Goal: Transaction & Acquisition: Register for event/course

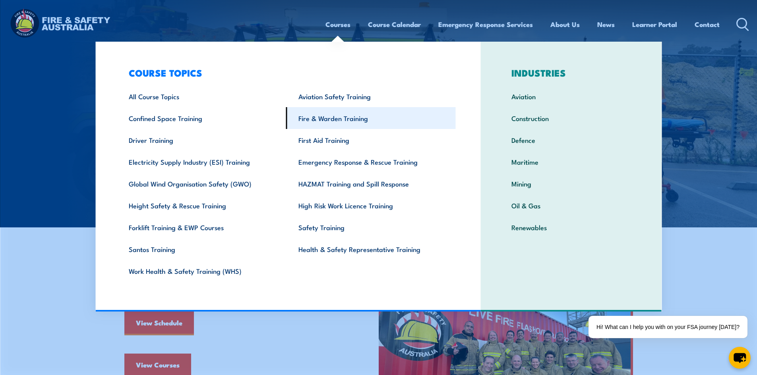
click at [344, 118] on link "Fire & Warden Training" at bounding box center [371, 118] width 170 height 22
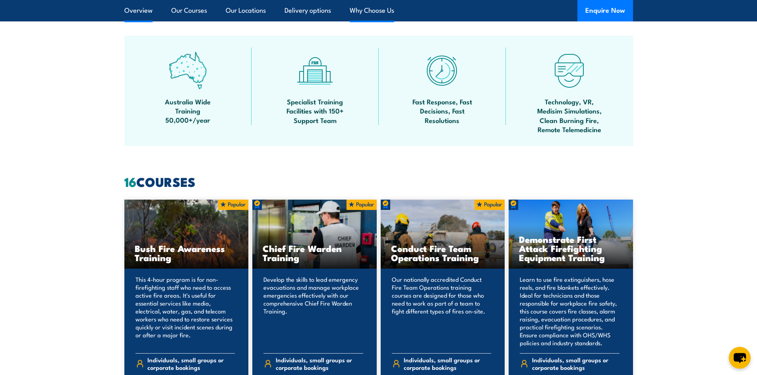
scroll to position [477, 0]
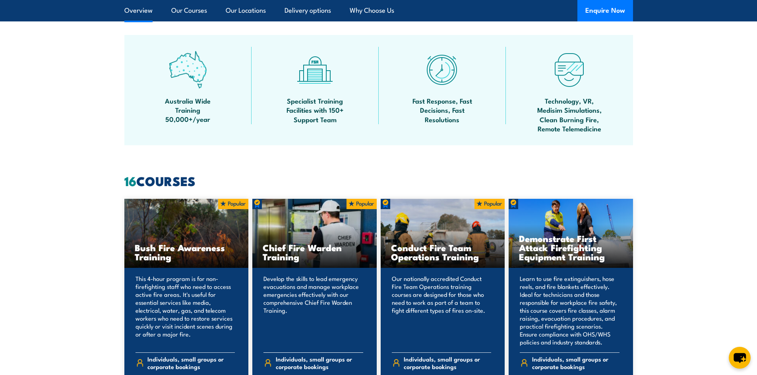
click at [313, 237] on div "Chief Fire Warden Training" at bounding box center [314, 234] width 124 height 70
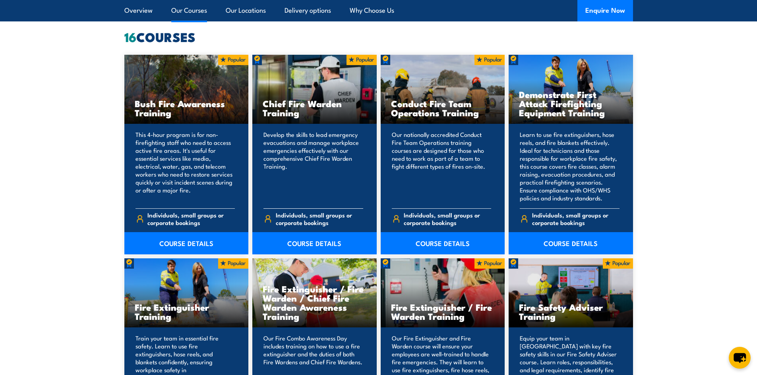
scroll to position [636, 0]
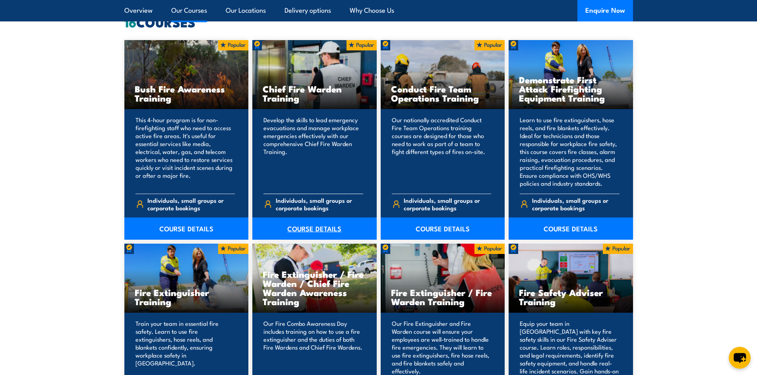
click at [313, 228] on link "COURSE DETAILS" at bounding box center [314, 229] width 124 height 22
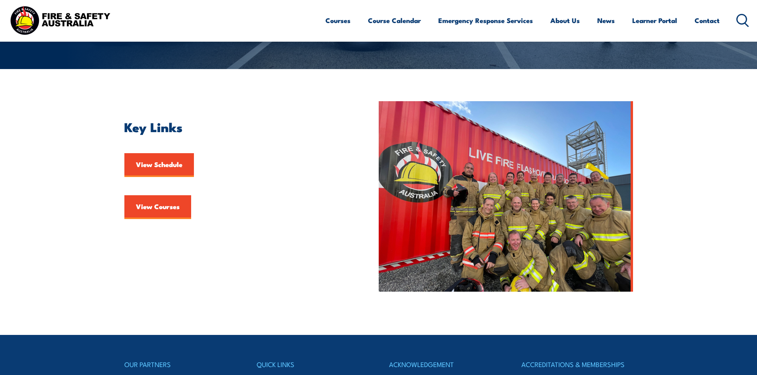
scroll to position [159, 0]
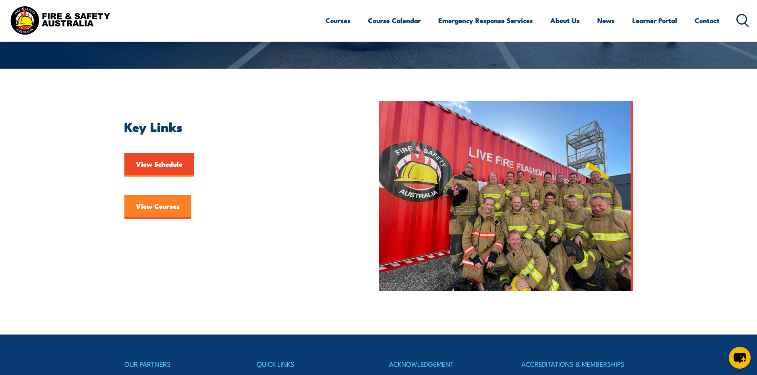
click at [151, 212] on link "View Courses" at bounding box center [157, 207] width 67 height 24
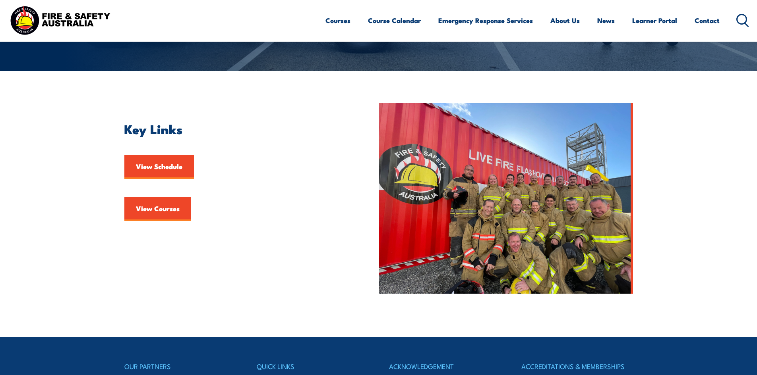
scroll to position [159, 0]
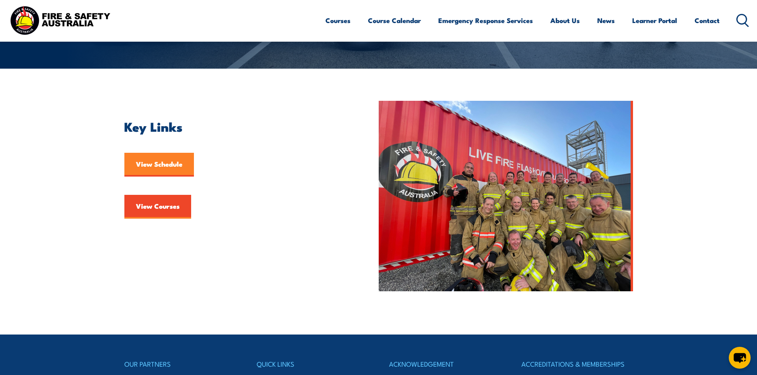
click at [152, 162] on link "View Schedule" at bounding box center [159, 165] width 70 height 24
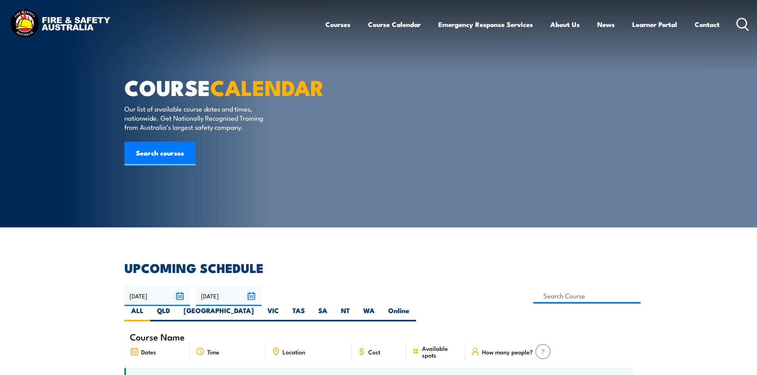
click at [177, 306] on label "QLD" at bounding box center [163, 313] width 27 height 15
click at [175, 306] on input "QLD" at bounding box center [172, 308] width 5 height 5
radio input "true"
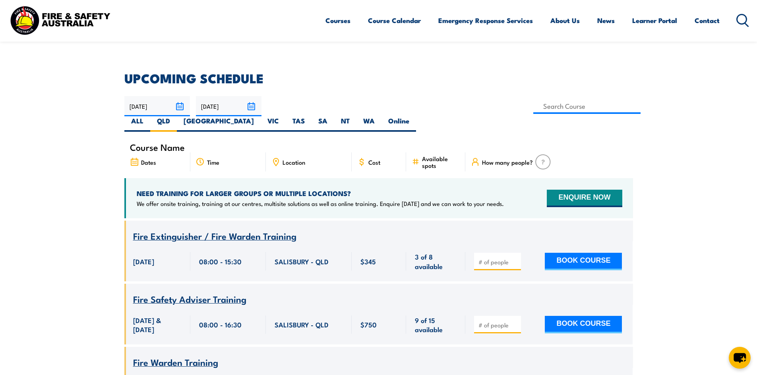
scroll to position [183, 0]
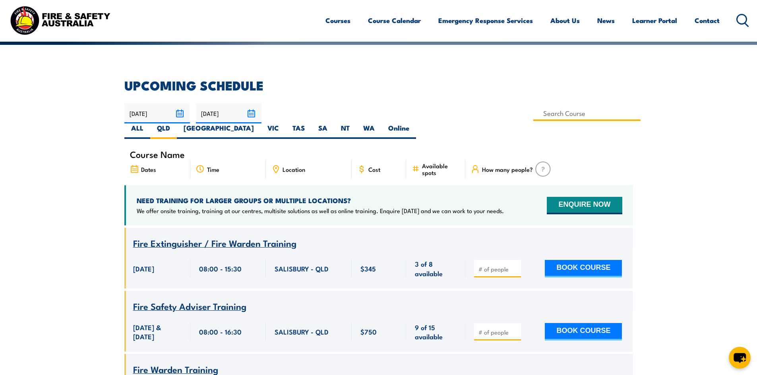
click at [533, 117] on input at bounding box center [587, 113] width 108 height 15
type input "Chief Fire Warden Training"
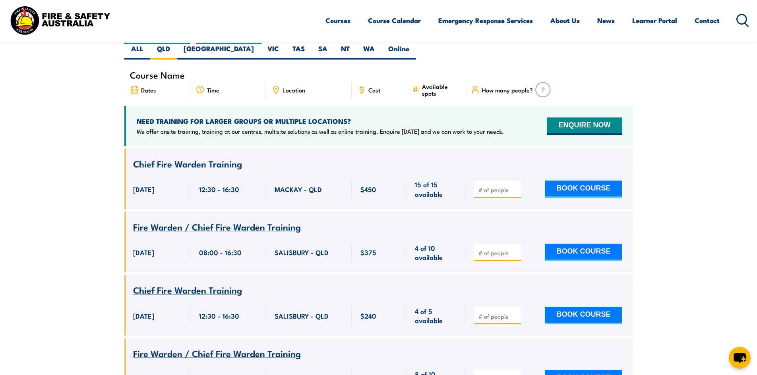
scroll to position [302, 0]
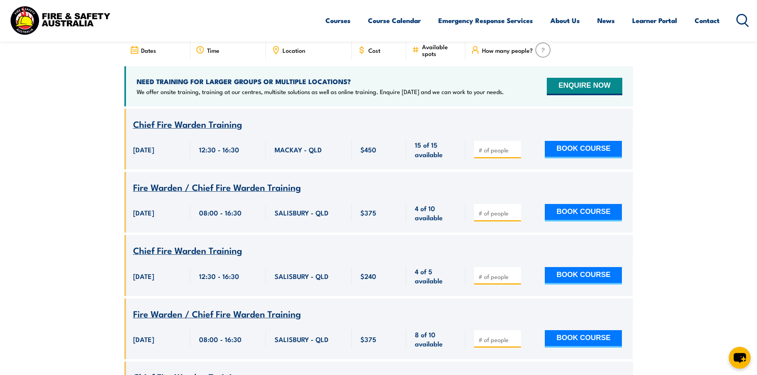
click at [218, 180] on span "Fire Warden / Chief Fire Warden Training" at bounding box center [217, 187] width 168 height 14
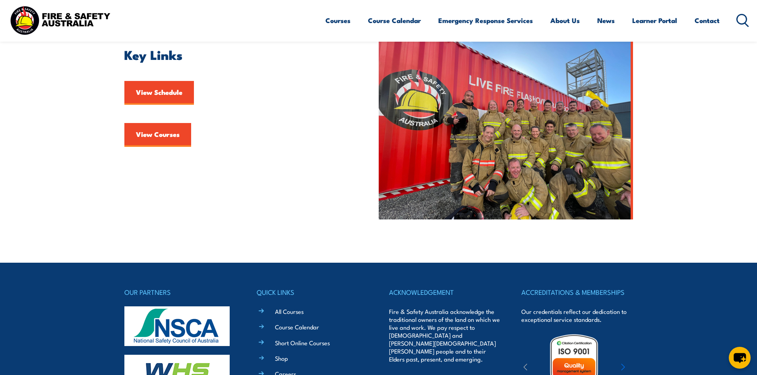
scroll to position [199, 0]
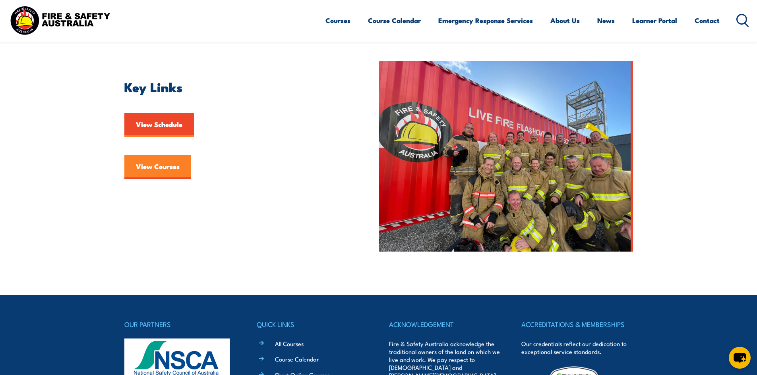
click at [158, 165] on link "View Courses" at bounding box center [157, 167] width 67 height 24
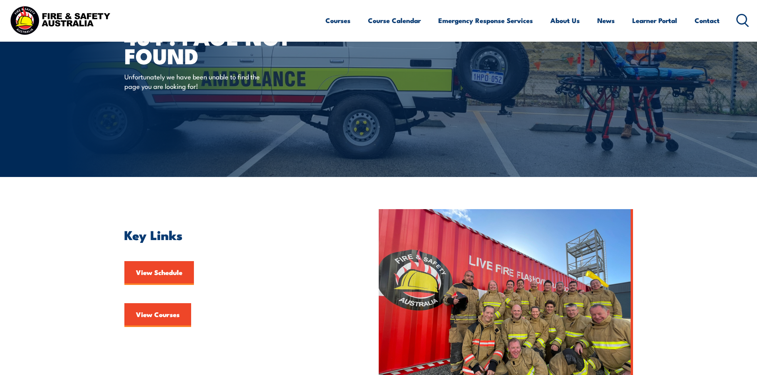
scroll to position [199, 0]
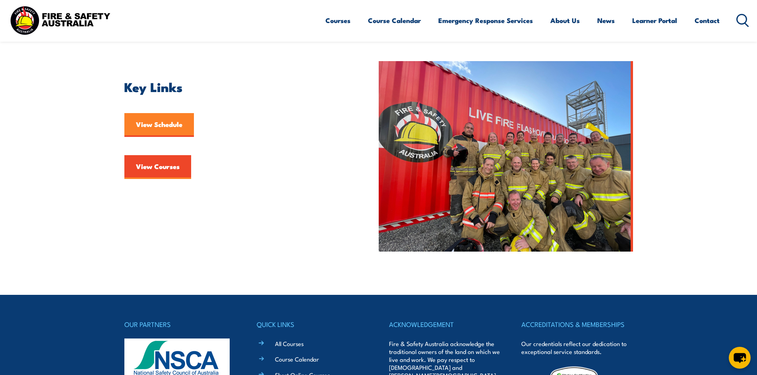
click at [151, 127] on link "View Schedule" at bounding box center [159, 125] width 70 height 24
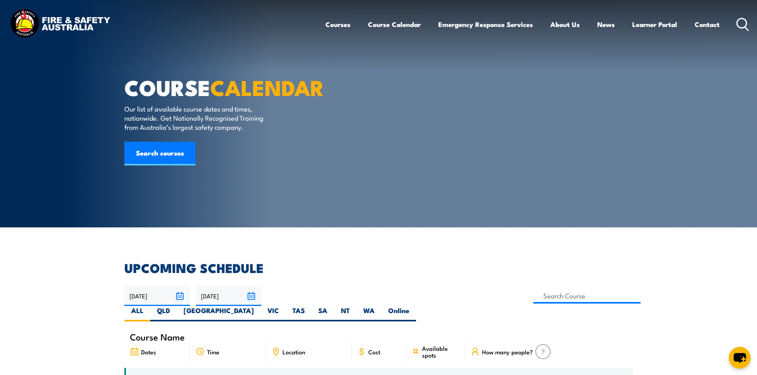
click at [178, 297] on input "01/10/2025" at bounding box center [157, 296] width 66 height 20
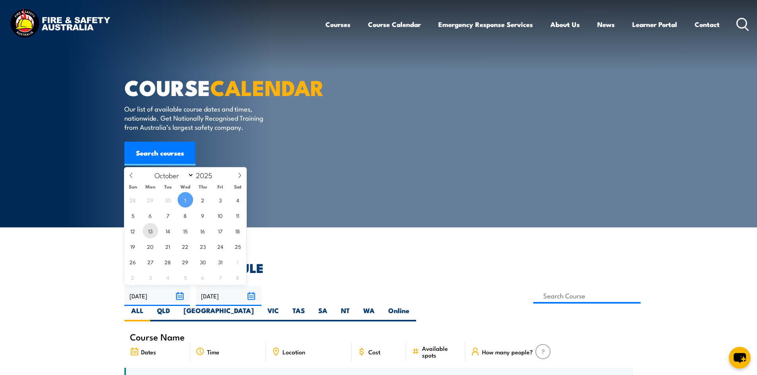
click at [150, 229] on span "13" at bounding box center [150, 230] width 15 height 15
type input "13/10/2025"
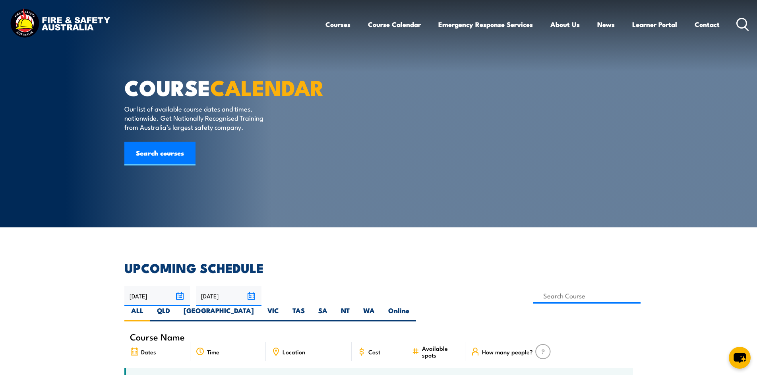
click at [232, 295] on input "30/11/2025" at bounding box center [229, 296] width 66 height 20
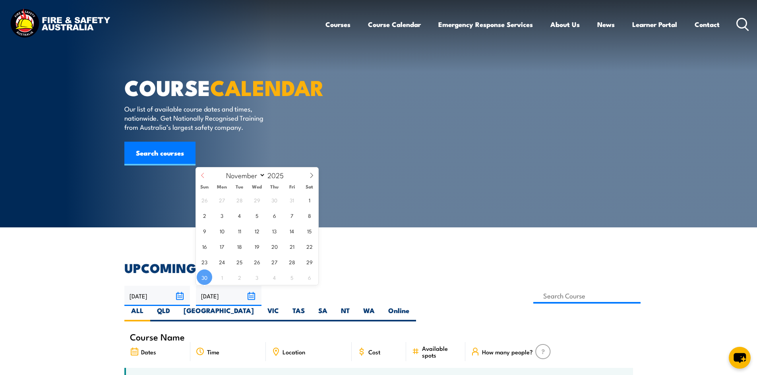
click at [203, 174] on icon at bounding box center [203, 176] width 6 height 6
select select "9"
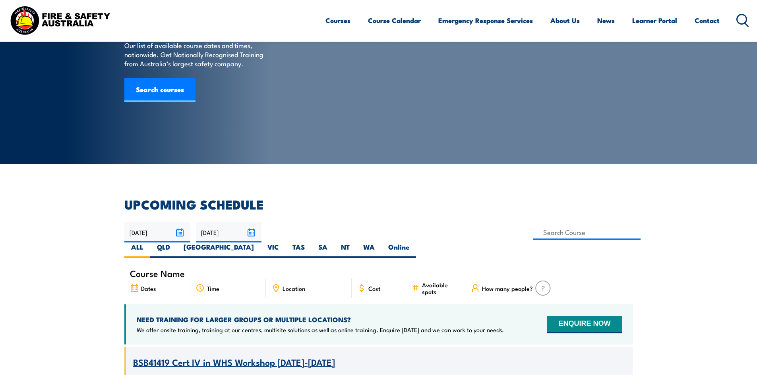
click at [251, 233] on input "30/11/2025" at bounding box center [229, 232] width 66 height 20
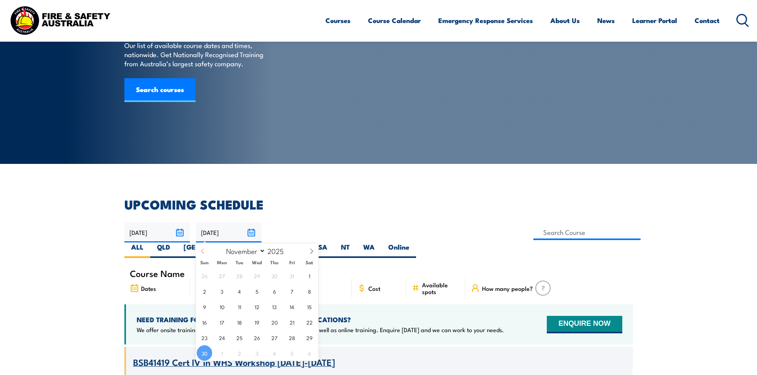
click at [203, 251] on icon at bounding box center [203, 252] width 6 height 6
select select "9"
click at [288, 321] on span "24" at bounding box center [291, 322] width 15 height 15
type input "24/10/2025"
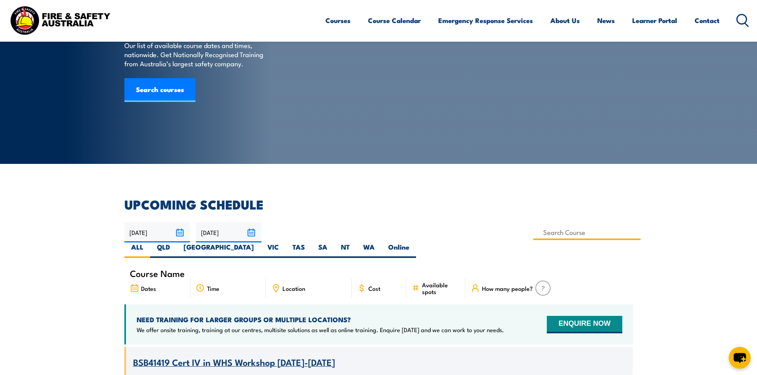
click at [533, 235] on input at bounding box center [587, 232] width 108 height 15
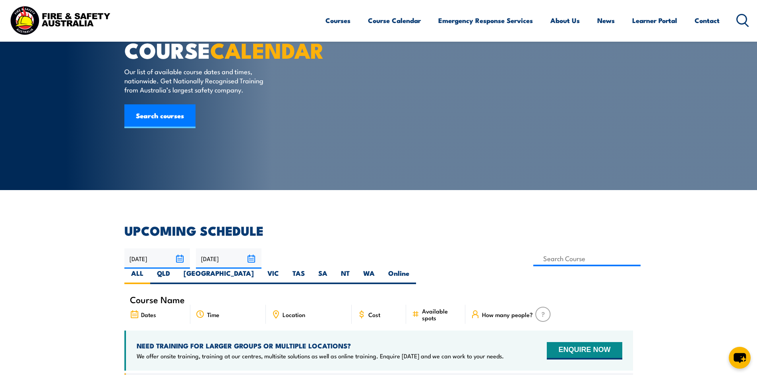
scroll to position [24, 0]
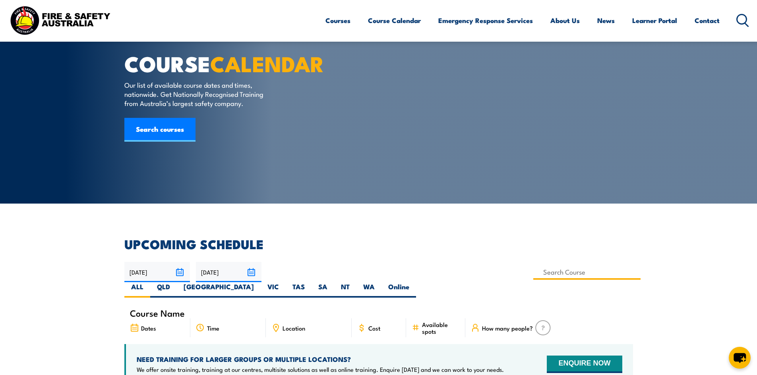
click at [533, 271] on input at bounding box center [587, 272] width 108 height 15
type input "Chief Fire Warden Training"
click at [177, 282] on label "QLD" at bounding box center [163, 289] width 27 height 15
click at [175, 282] on input "QLD" at bounding box center [172, 284] width 5 height 5
radio input "true"
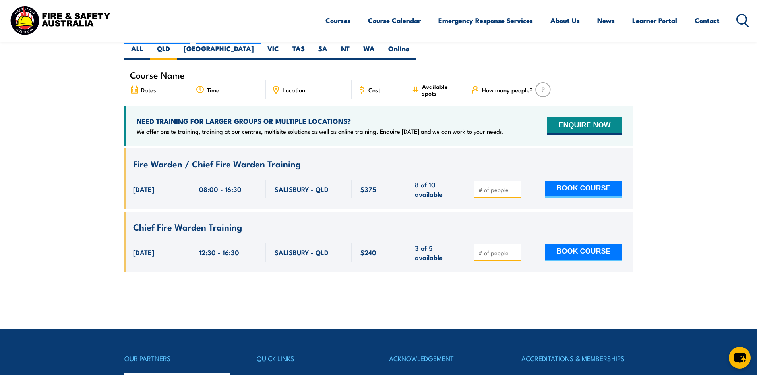
click at [491, 186] on input "number" at bounding box center [498, 190] width 40 height 8
click at [497, 249] on input "number" at bounding box center [498, 253] width 40 height 8
type input "1"
click at [515, 249] on input "1" at bounding box center [498, 253] width 40 height 8
click at [563, 244] on button "BOOK COURSE" at bounding box center [583, 252] width 77 height 17
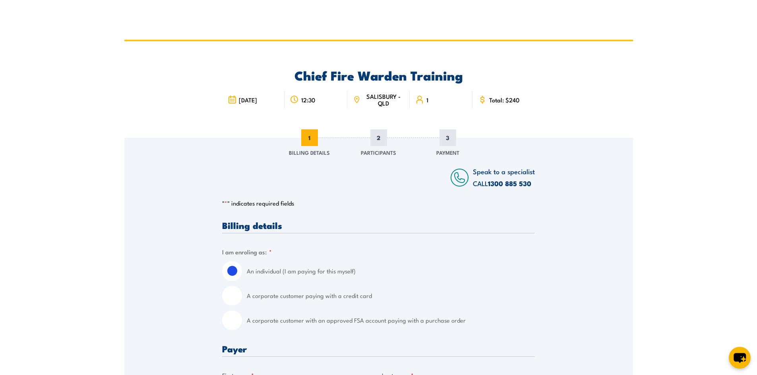
click at [234, 296] on input "A corporate customer paying with a credit card" at bounding box center [232, 296] width 20 height 20
radio input "true"
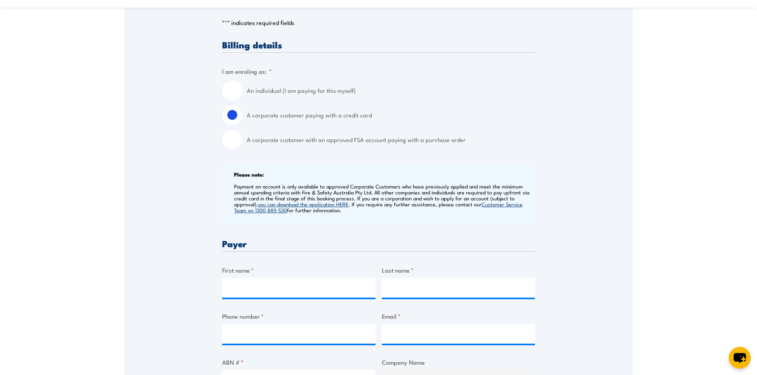
scroll to position [238, 0]
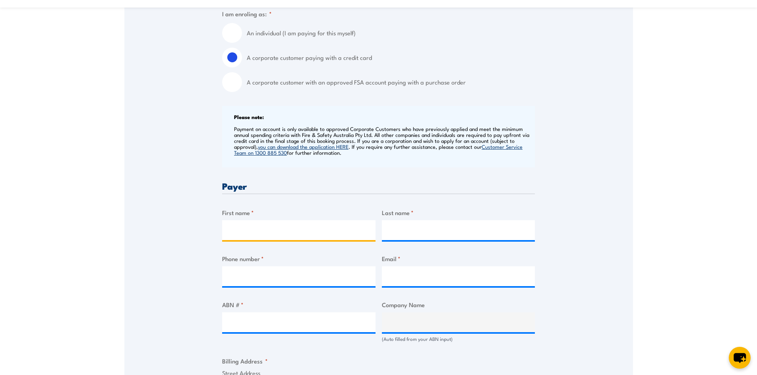
click at [278, 232] on input "First name *" at bounding box center [298, 230] width 153 height 20
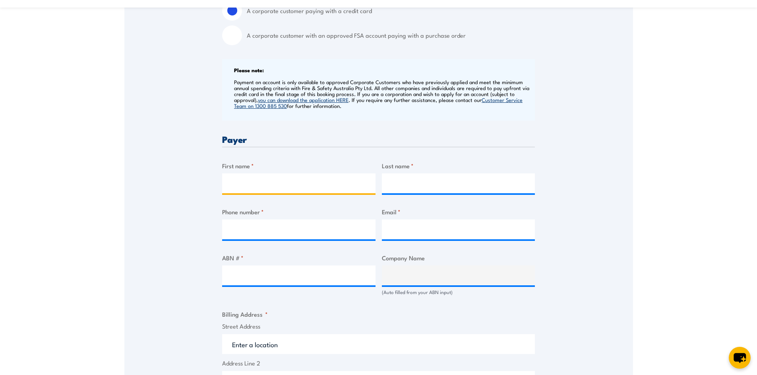
scroll to position [357, 0]
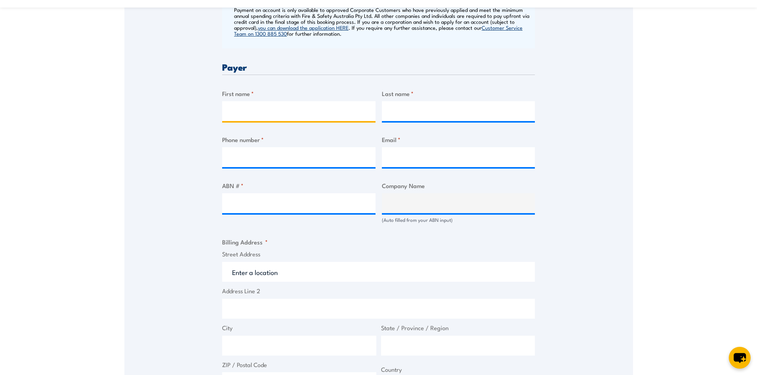
click at [248, 111] on input "First name *" at bounding box center [298, 111] width 153 height 20
type input "Mikahla"
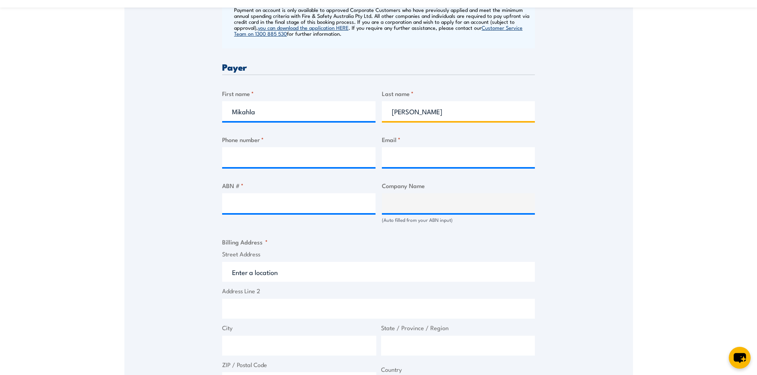
type input "[PERSON_NAME]"
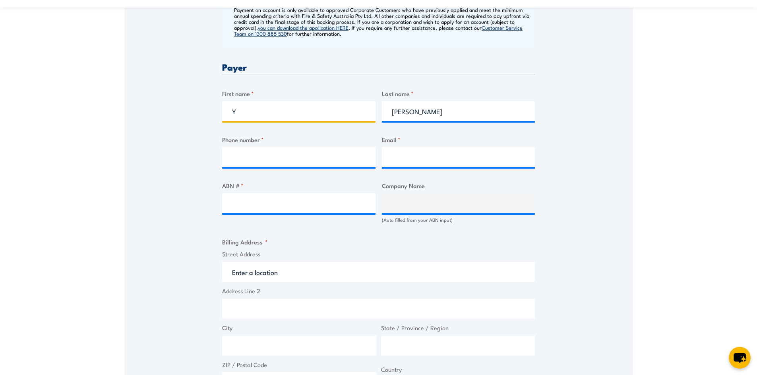
click at [324, 108] on input "Y" at bounding box center [298, 111] width 153 height 20
type input "Yoli"
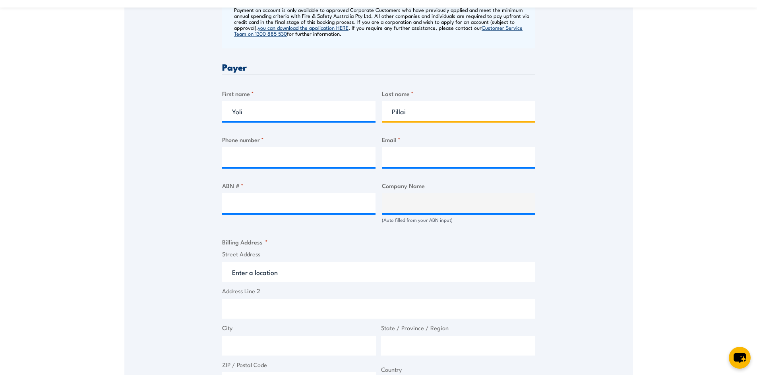
type input "Pillai"
type input "0438664454"
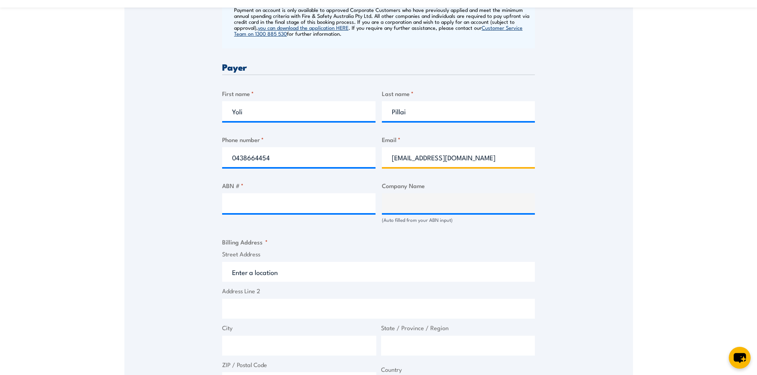
type input "[EMAIL_ADDRESS][DOMAIN_NAME]"
click at [261, 200] on input "ABN # *" at bounding box center [298, 203] width 153 height 20
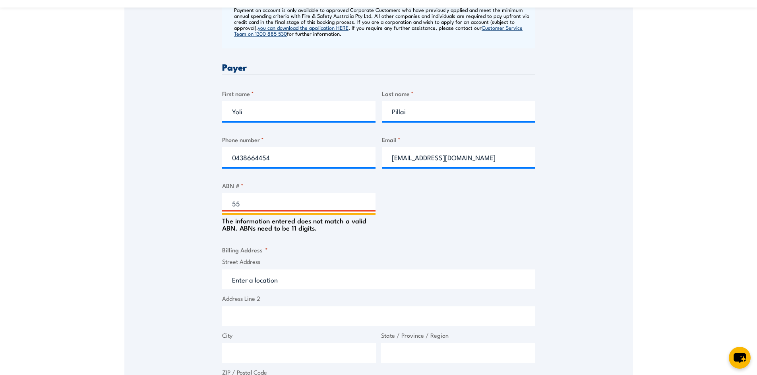
type input "5"
paste input "55 095 239 008"
type input "55 095 239 008"
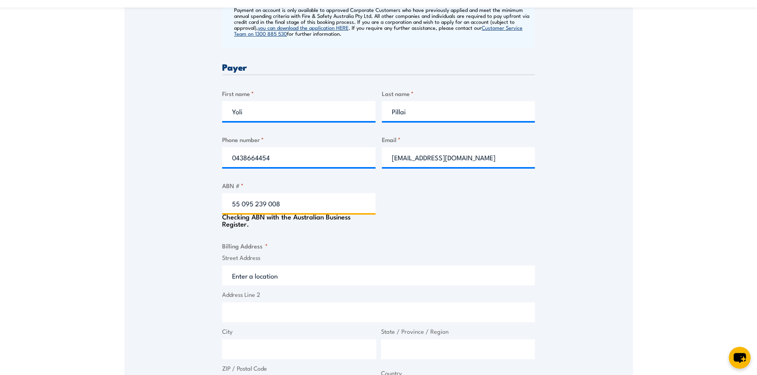
type input "CONCEPT LOGISTICS AUSTRALIA PTY LTD"
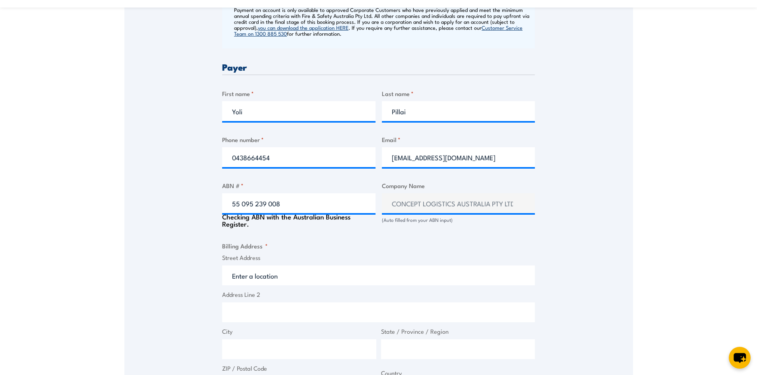
click at [324, 244] on fieldset "Billing Address * Street Address Address Line 2 City State / Province / Region …" at bounding box center [378, 318] width 313 height 155
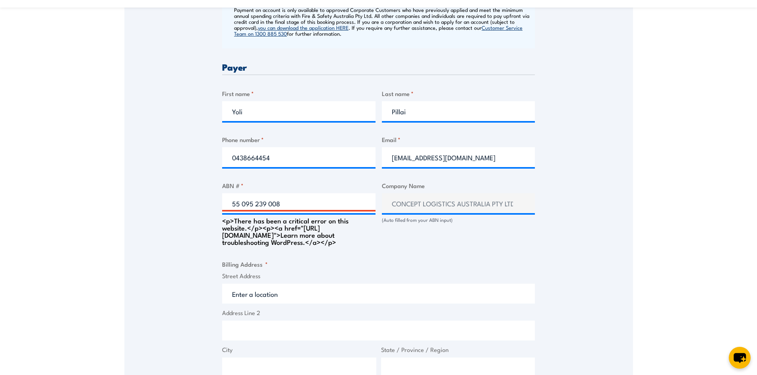
click at [438, 267] on fieldset "Billing Address * Street Address Address Line 2 City State / Province / Region …" at bounding box center [378, 337] width 313 height 155
click at [398, 304] on input "Street Address" at bounding box center [378, 294] width 313 height 20
click at [316, 202] on input "55 095 239 008" at bounding box center [298, 203] width 153 height 20
click at [269, 204] on input "55 095 239 008" at bounding box center [298, 203] width 153 height 20
type input "55095239008"
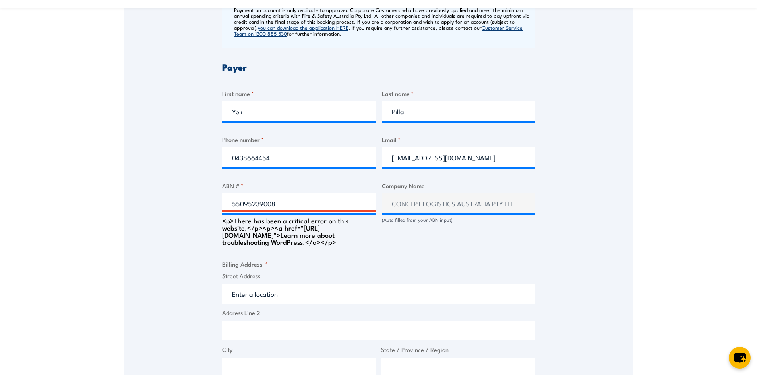
drag, startPoint x: 455, startPoint y: 267, endPoint x: 450, endPoint y: 261, distance: 7.4
click at [455, 267] on fieldset "Billing Address * Street Address Address Line 2 City State / Province / Region …" at bounding box center [378, 337] width 313 height 155
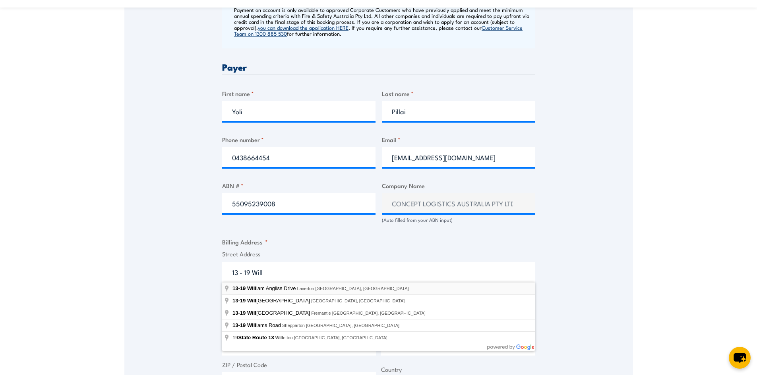
type input "[STREET_ADDRESS][PERSON_NAME]"
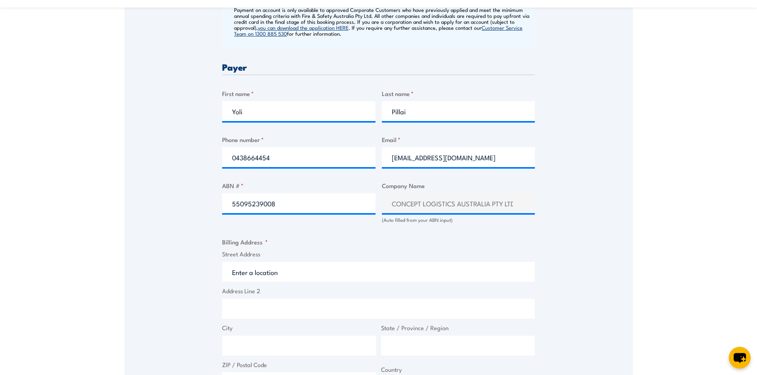
type input "13-19 [PERSON_NAME] Dr"
type input "Laverton North"
type input "Victoria"
type input "3026"
select select "[GEOGRAPHIC_DATA]"
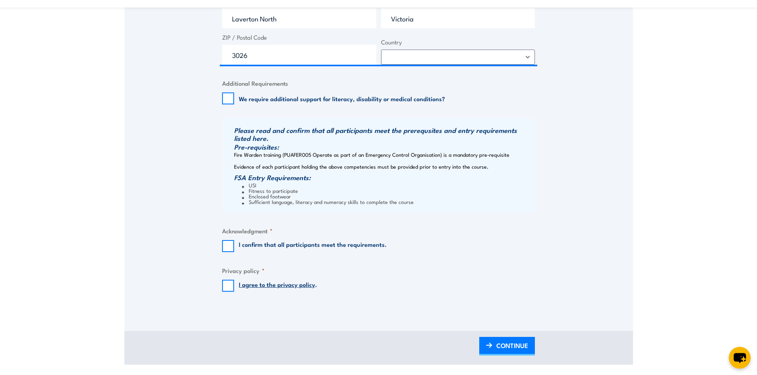
scroll to position [715, 0]
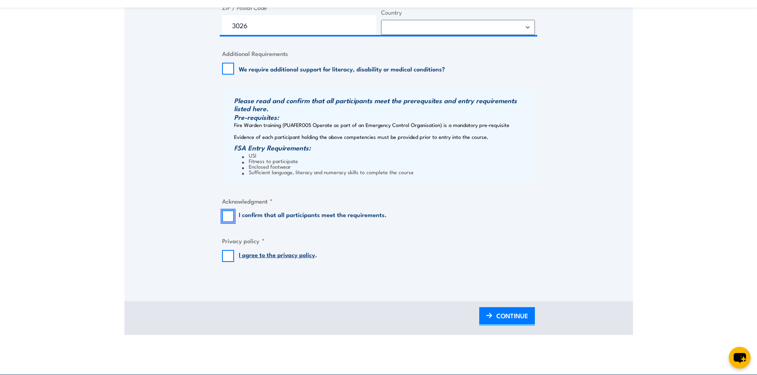
click at [228, 213] on input "I confirm that all participants meet the requirements." at bounding box center [228, 217] width 12 height 12
checkbox input "true"
click at [229, 251] on input "I agree to the privacy policy ." at bounding box center [228, 256] width 12 height 12
checkbox input "true"
click at [496, 316] on span "CONTINUE" at bounding box center [512, 315] width 32 height 21
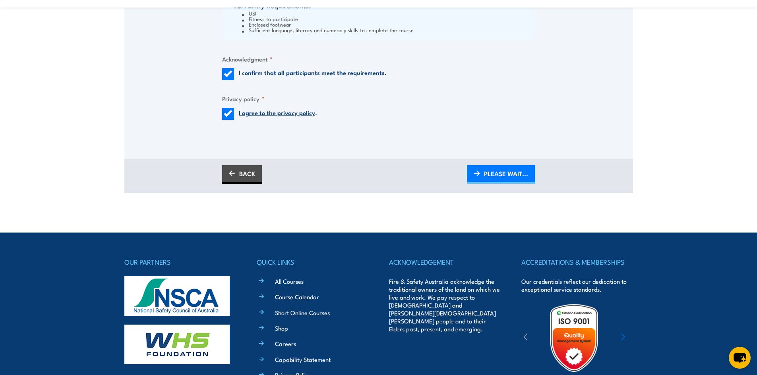
scroll to position [874, 0]
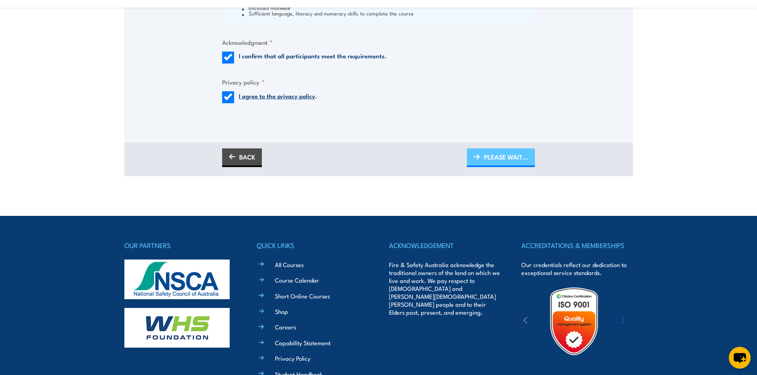
click at [490, 162] on span "PLEASE WAIT..." at bounding box center [506, 157] width 44 height 21
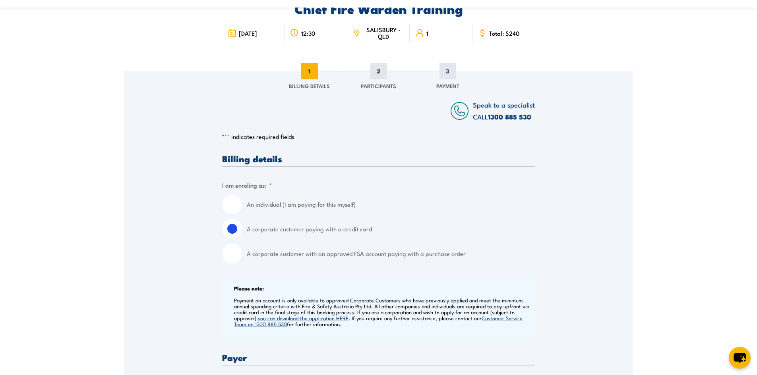
scroll to position [0, 0]
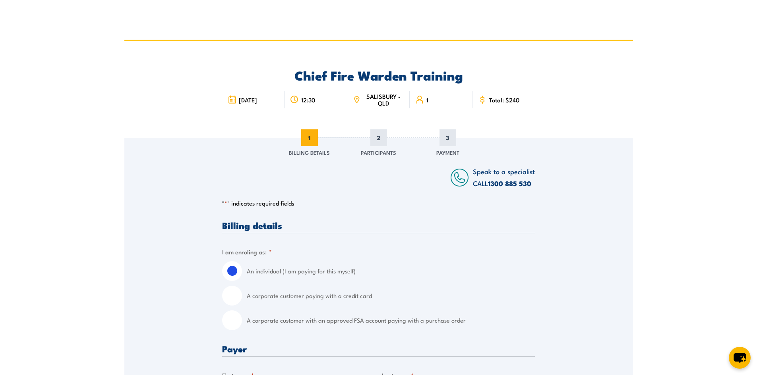
drag, startPoint x: 234, startPoint y: 295, endPoint x: 240, endPoint y: 299, distance: 7.8
click at [234, 295] on input "A corporate customer paying with a credit card" at bounding box center [232, 296] width 20 height 20
radio input "true"
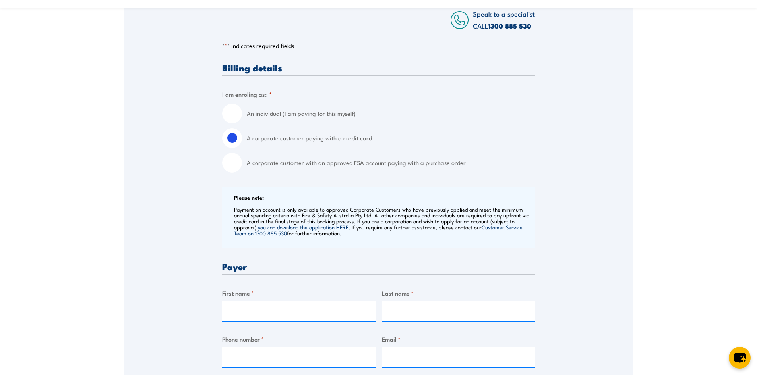
scroll to position [159, 0]
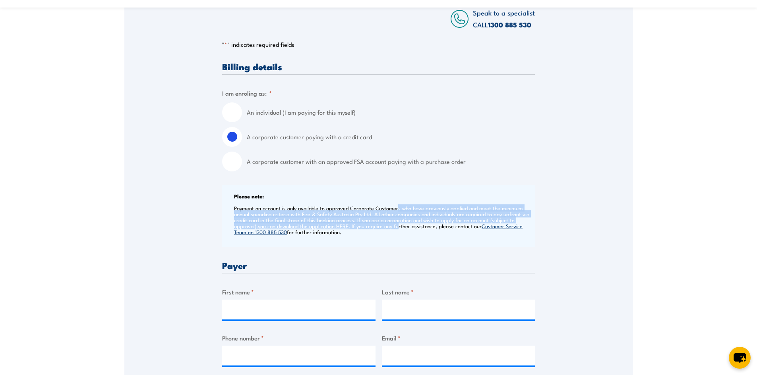
drag, startPoint x: 397, startPoint y: 203, endPoint x: 399, endPoint y: 227, distance: 24.7
click at [399, 227] on div "Please note: Payment on account is only available to approved Corporate Custome…" at bounding box center [378, 216] width 313 height 62
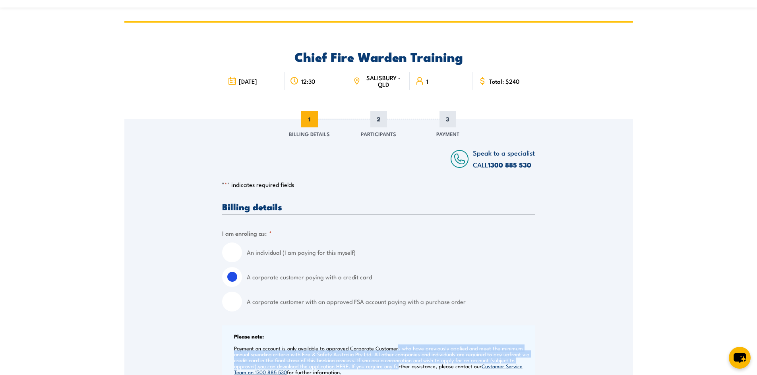
scroll to position [0, 0]
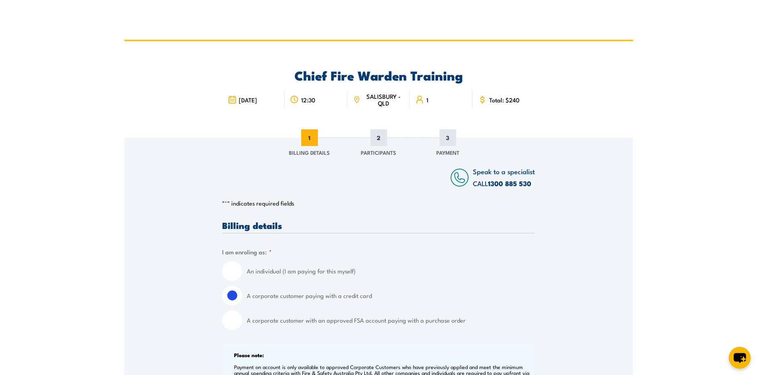
click at [379, 137] on span "2" at bounding box center [378, 137] width 17 height 17
drag, startPoint x: 391, startPoint y: 104, endPoint x: 220, endPoint y: 116, distance: 171.2
click at [217, 110] on div "Chief Fire Warden Training [DATE] 12:30 1" at bounding box center [378, 89] width 508 height 97
click at [221, 116] on div "Chief Fire Warden Training [DATE] 12:30 1" at bounding box center [378, 89] width 508 height 97
click at [294, 101] on icon at bounding box center [294, 99] width 9 height 9
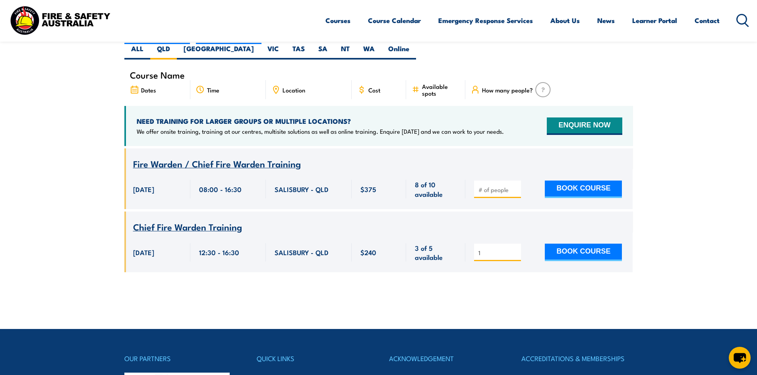
click at [489, 186] on input "number" at bounding box center [498, 190] width 40 height 8
type input "1"
click at [514, 186] on input "1" at bounding box center [498, 190] width 40 height 8
click at [570, 181] on button "BOOK COURSE" at bounding box center [583, 189] width 77 height 17
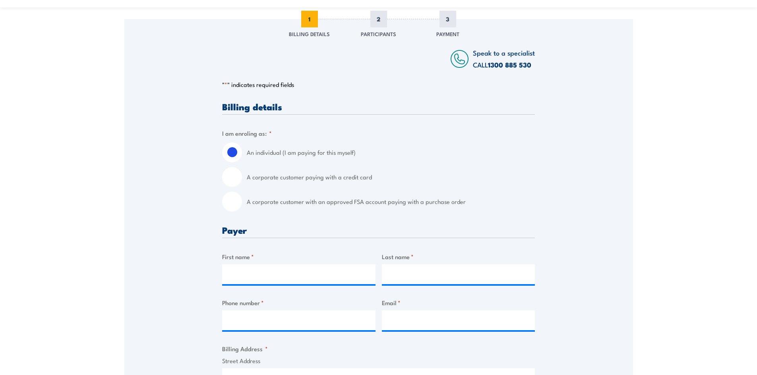
scroll to position [119, 0]
click at [268, 176] on label "A corporate customer paying with a credit card" at bounding box center [391, 177] width 288 height 20
click at [242, 176] on input "A corporate customer paying with a credit card" at bounding box center [232, 177] width 20 height 20
radio input "true"
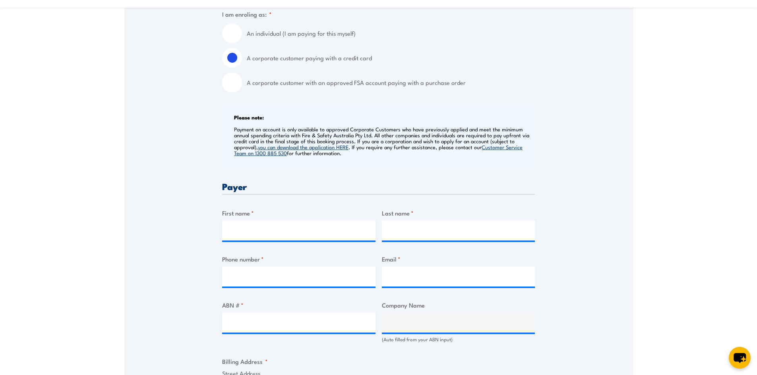
scroll to position [238, 0]
click at [262, 232] on input "First name *" at bounding box center [298, 230] width 153 height 20
type input "Yoli"
type input "Pillai"
type input "0438664454"
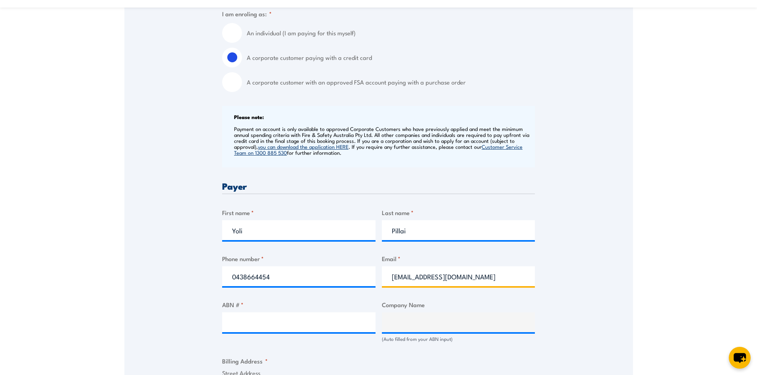
drag, startPoint x: 451, startPoint y: 276, endPoint x: 362, endPoint y: 278, distance: 89.0
click at [362, 278] on div "Billing details I am enroling as: * An individual (I am paying for this myself)…" at bounding box center [378, 371] width 313 height 776
type input "yolip@conceptlogistics.com.au"
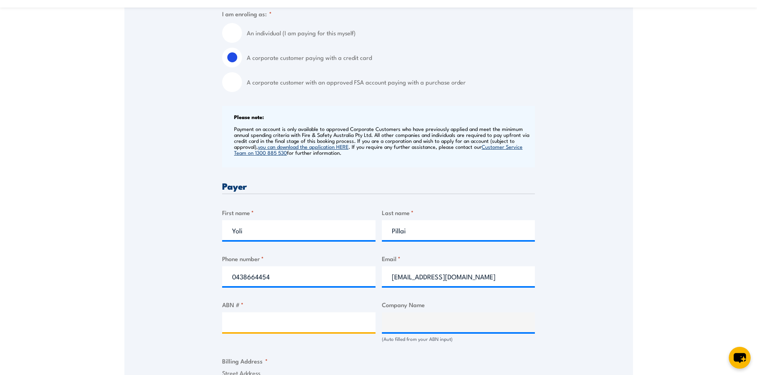
paste input "55 095 239 008"
type input "55 095 239 008"
type input "CONCEPT LOGISTICS AUSTRALIA PTY LTD"
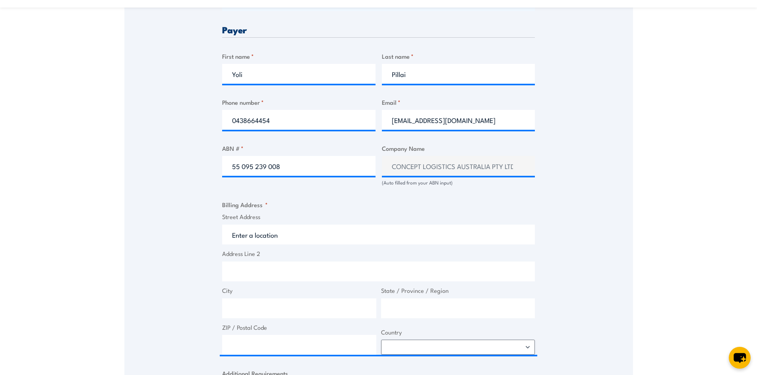
scroll to position [397, 0]
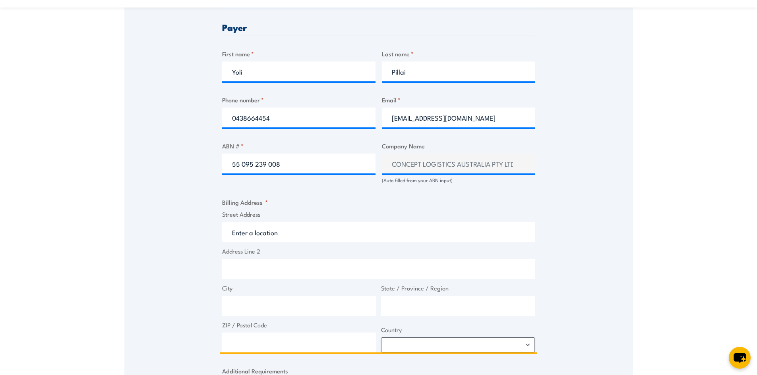
click at [275, 232] on input "Street Address" at bounding box center [378, 232] width 313 height 20
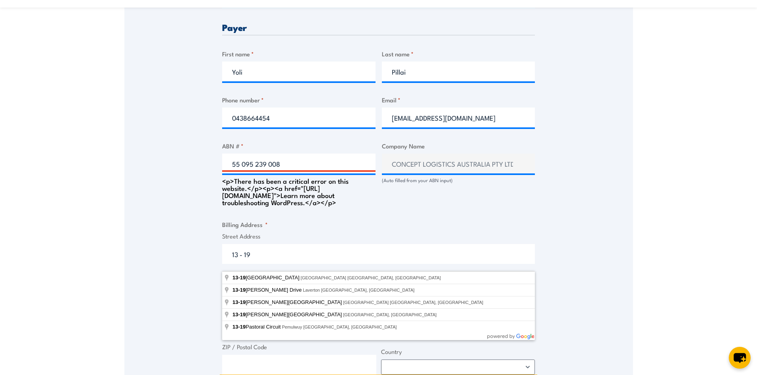
type input "13 - 19"
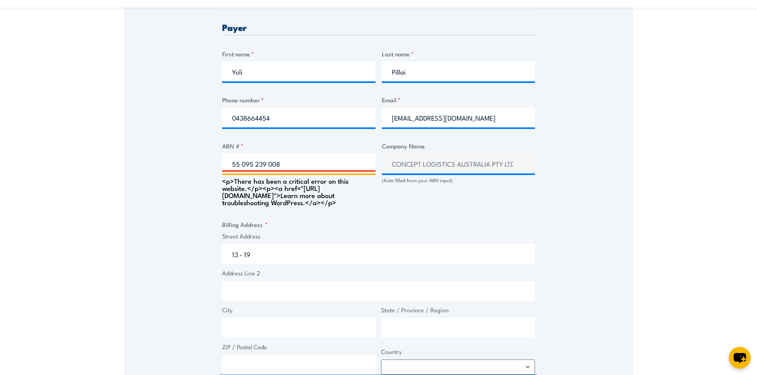
click at [269, 163] on input "55 095 239 008" at bounding box center [298, 164] width 153 height 20
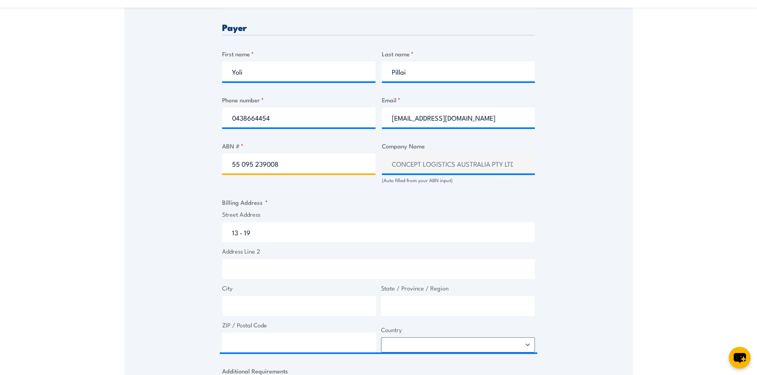
click at [254, 165] on input "55 095 239008" at bounding box center [298, 164] width 153 height 20
drag, startPoint x: 303, startPoint y: 162, endPoint x: 154, endPoint y: 162, distance: 149.3
click at [154, 162] on div "Speak to a specialist CALL 1300 885 530 CALL 1300 885 530 " * " indicates requi…" at bounding box center [378, 172] width 508 height 862
paste input "5 239"
click at [239, 161] on input "55 095 239 008" at bounding box center [298, 164] width 153 height 20
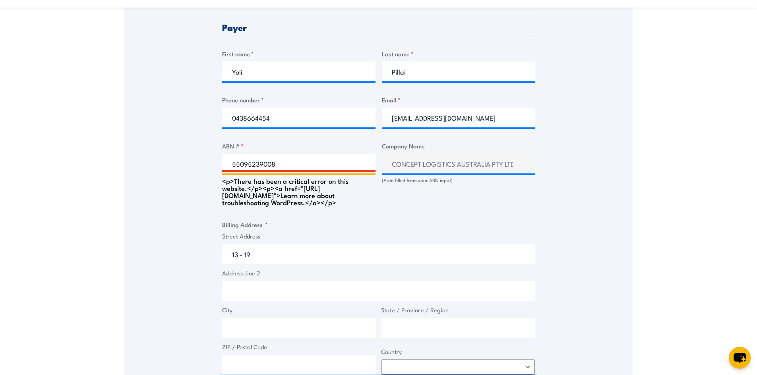
type input "55095239008"
click at [304, 218] on div "Billing details I am enroling as: * An individual (I am paying for this myself)…" at bounding box center [378, 223] width 313 height 798
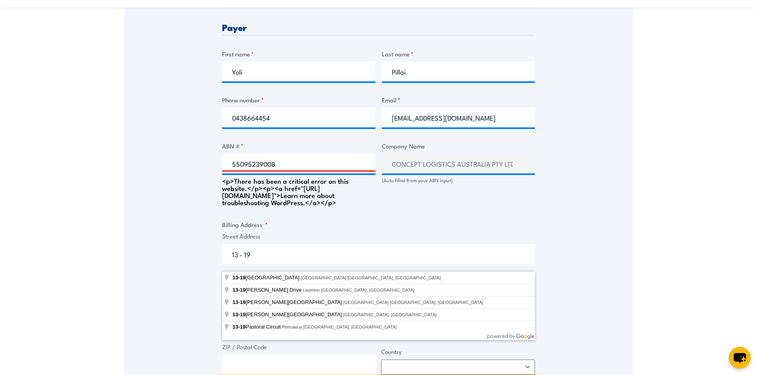
click at [279, 264] on input "13 - 19" at bounding box center [378, 254] width 313 height 20
type input "13-19 William Angliss Drive, Laverton North VIC, Australia"
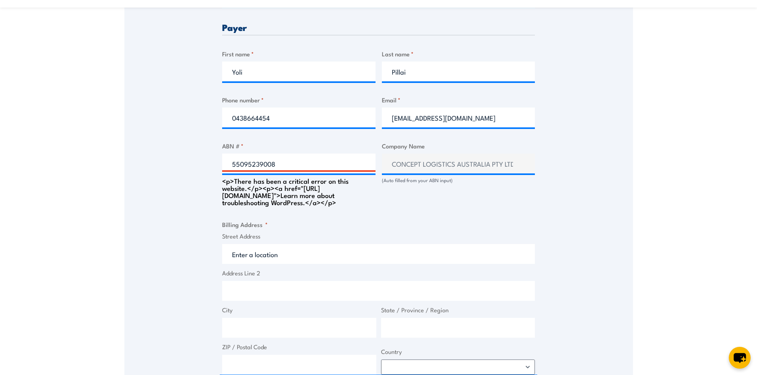
type input "13-19 William Angliss Dr"
type input "Laverton North"
type input "Victoria"
type input "3026"
select select "[GEOGRAPHIC_DATA]"
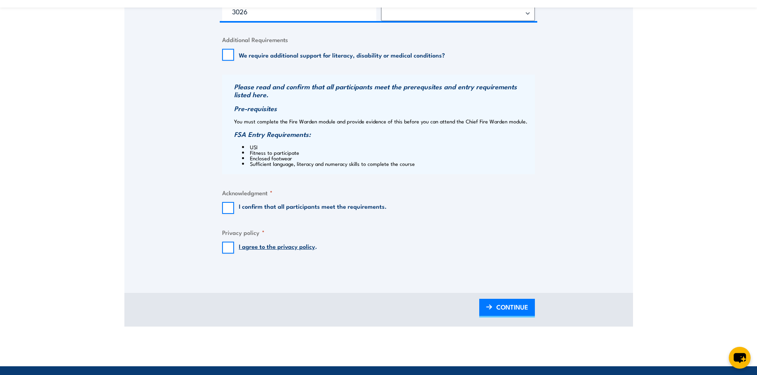
scroll to position [755, 0]
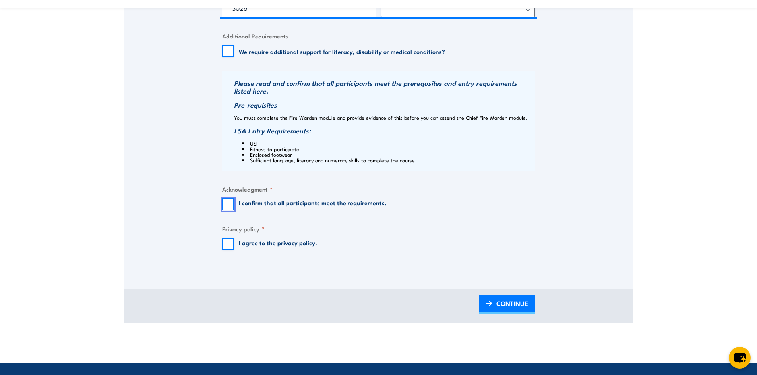
click at [226, 208] on input "I confirm that all participants meet the requirements." at bounding box center [228, 205] width 12 height 12
checkbox input "true"
click at [228, 250] on input "I agree to the privacy policy ." at bounding box center [228, 244] width 12 height 12
checkbox input "true"
click at [493, 309] on link "CONTINUE" at bounding box center [507, 305] width 56 height 19
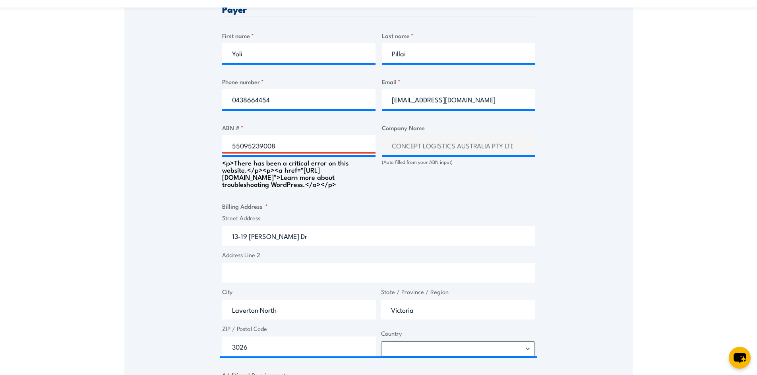
scroll to position [397, 0]
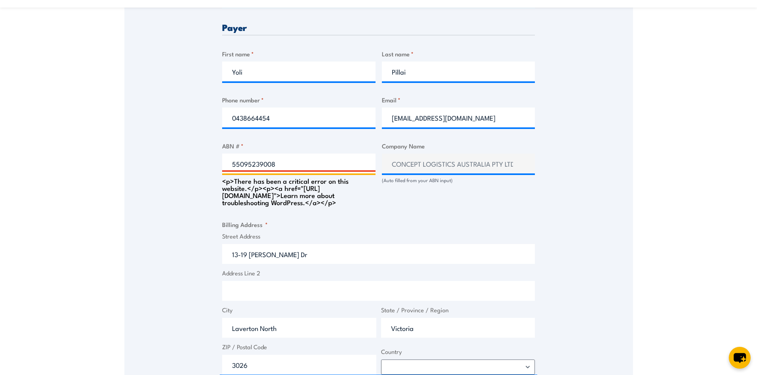
click at [294, 163] on input "55095239008" at bounding box center [298, 164] width 153 height 20
drag, startPoint x: 295, startPoint y: 163, endPoint x: 137, endPoint y: 161, distance: 158.1
click at [137, 161] on div "Speak to a specialist CALL 1300 885 530 CALL 1300 885 530 " * " indicates requi…" at bounding box center [378, 183] width 508 height 884
paste input "095 239"
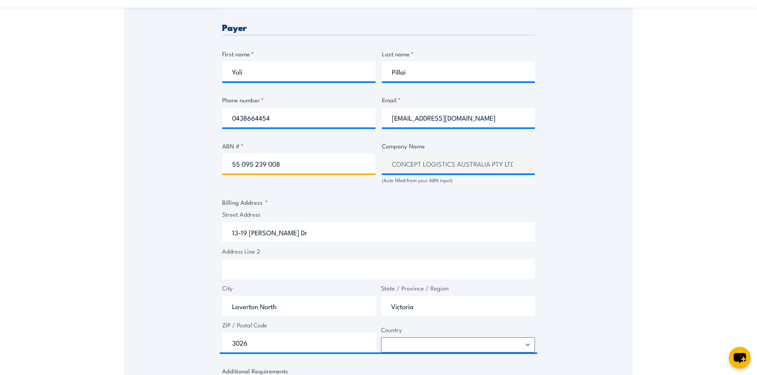
type input "55 095 239 008"
click at [481, 218] on label "Street Address" at bounding box center [378, 214] width 313 height 9
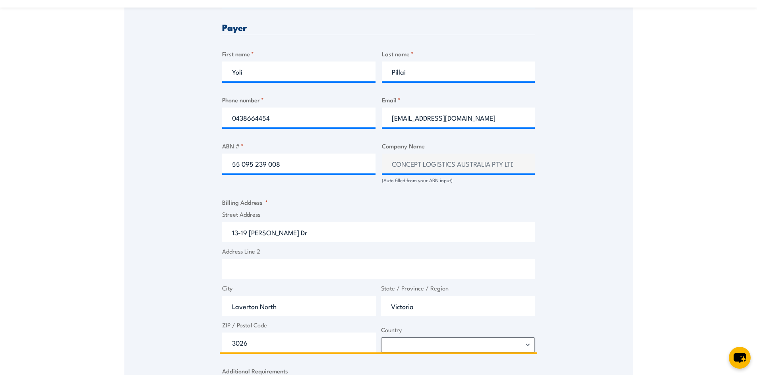
click at [481, 222] on input "13-19 William Angliss Dr" at bounding box center [378, 232] width 313 height 20
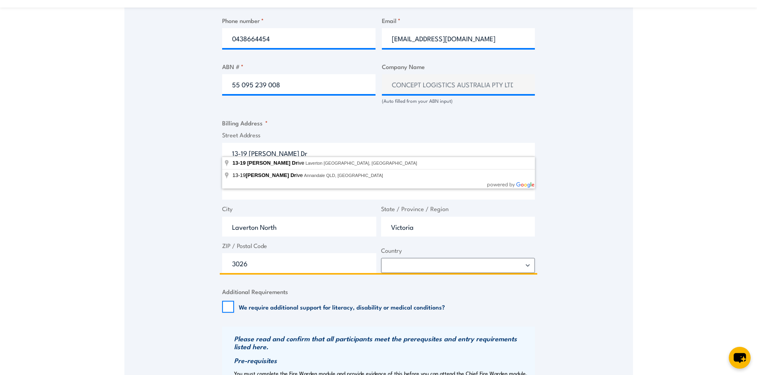
scroll to position [473, 0]
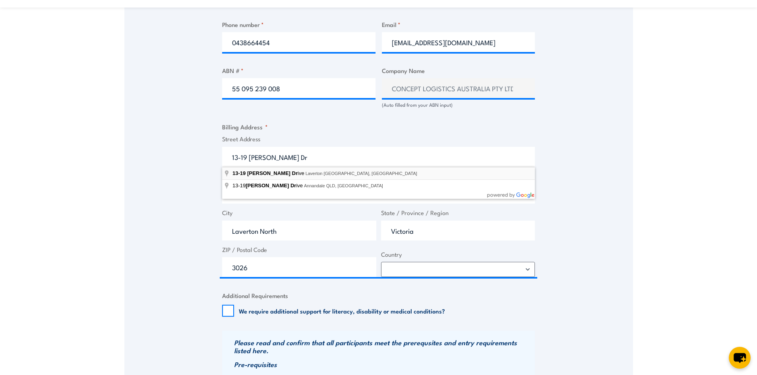
type input "13-19 William Angliss Drive, Laverton North VIC, Australia"
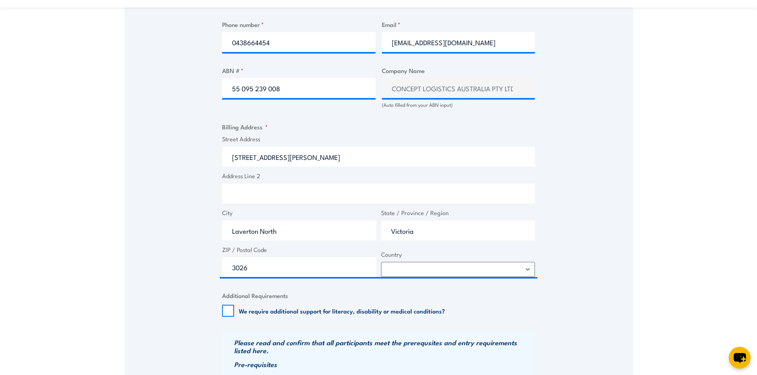
type input "13-19 William Angliss Dr"
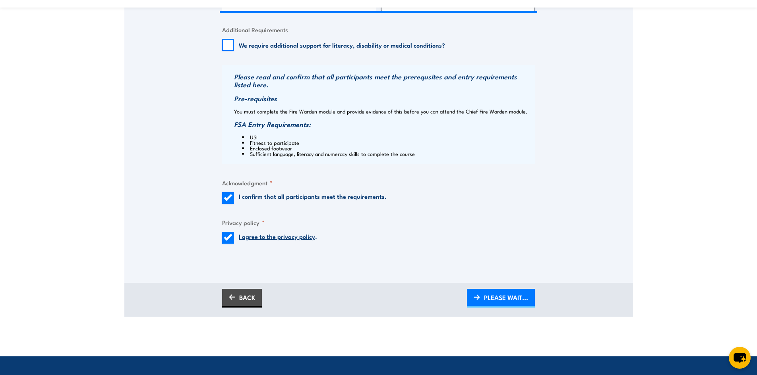
scroll to position [751, 0]
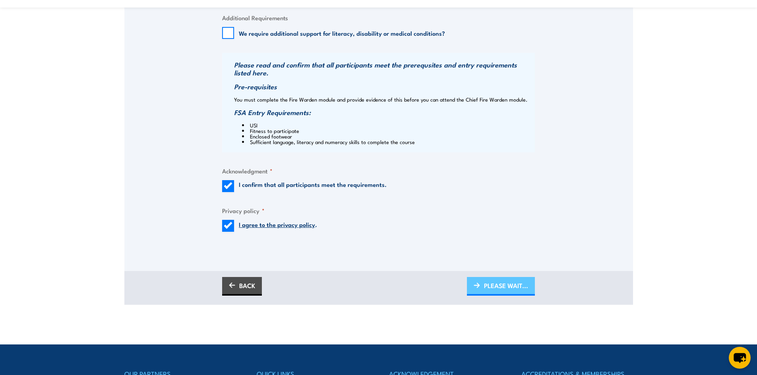
click at [520, 283] on span "PLEASE WAIT..." at bounding box center [506, 285] width 44 height 21
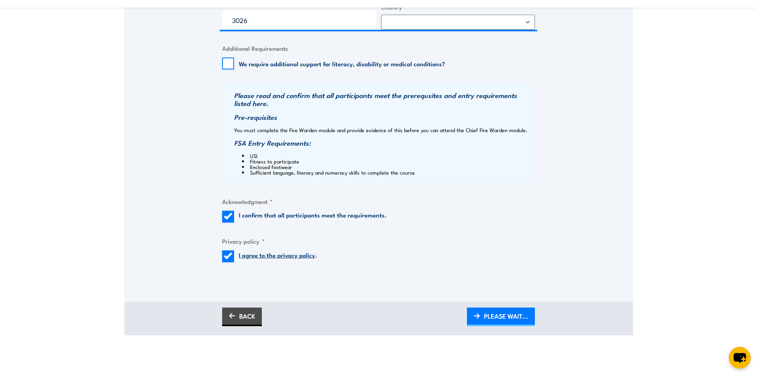
scroll to position [790, 0]
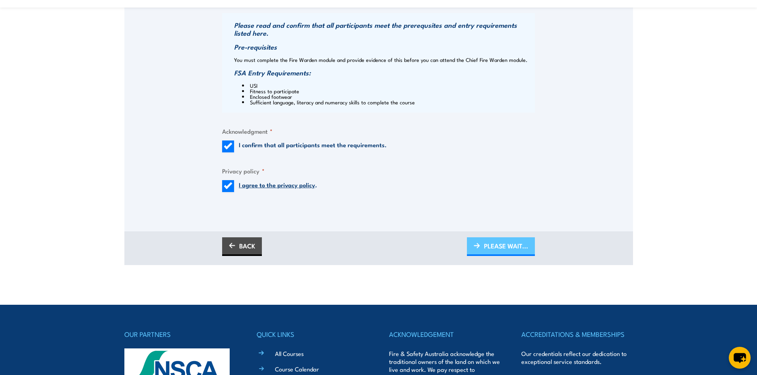
click at [494, 249] on span "PLEASE WAIT..." at bounding box center [506, 246] width 44 height 21
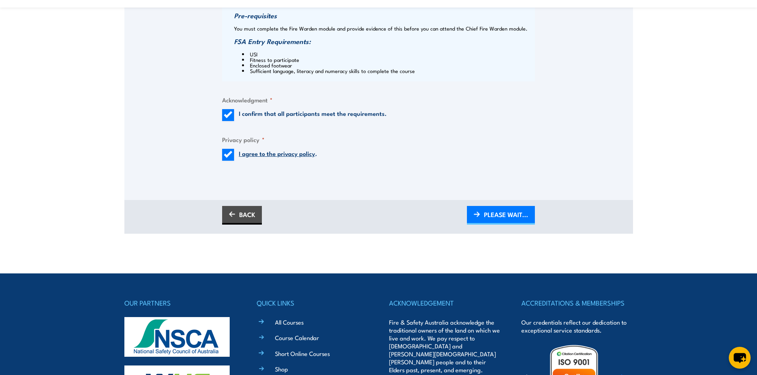
scroll to position [830, 0]
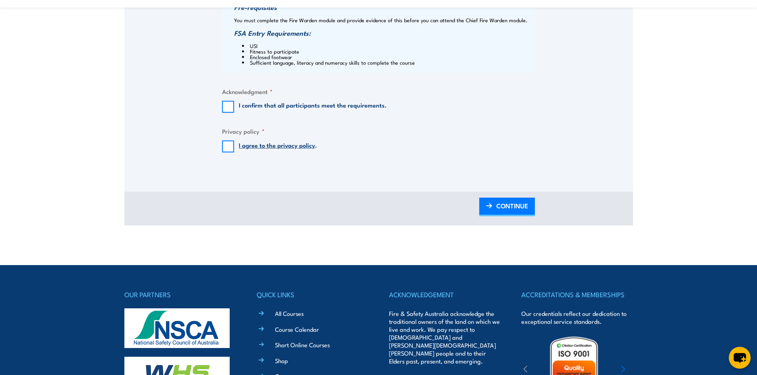
click at [225, 106] on input "I confirm that all participants meet the requirements." at bounding box center [228, 107] width 12 height 12
checkbox input "true"
click at [228, 141] on input "I agree to the privacy policy ." at bounding box center [228, 147] width 12 height 12
checkbox input "true"
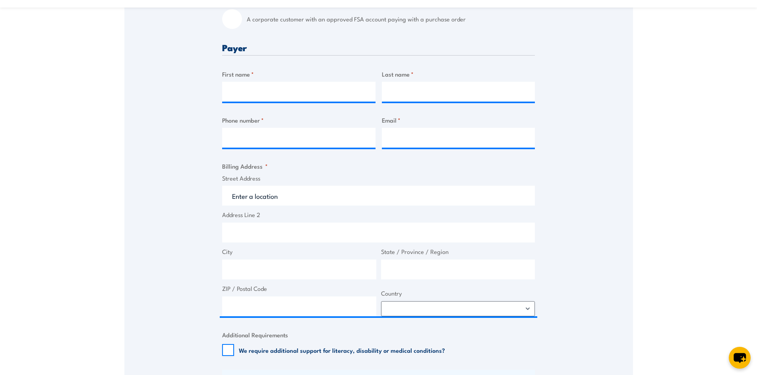
scroll to position [261, 0]
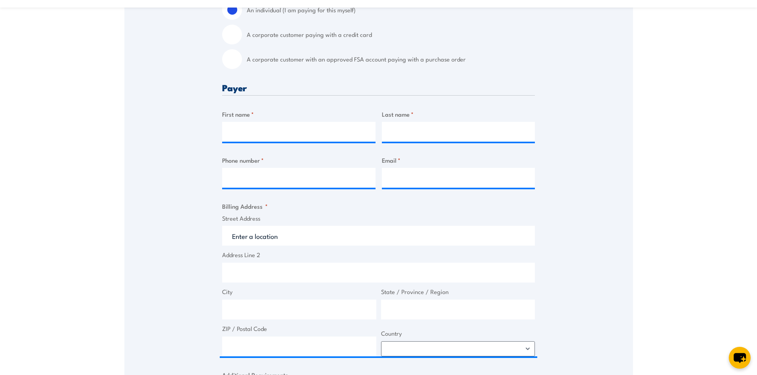
drag, startPoint x: 220, startPoint y: 128, endPoint x: 237, endPoint y: 129, distance: 16.7
click at [232, 128] on div "Speak to a specialist CALL 1300 885 530 CALL 1300 885 530 " * " indicates requi…" at bounding box center [378, 241] width 508 height 730
click at [243, 131] on input "First name *" at bounding box center [298, 132] width 153 height 20
type input "Yoli"
type input "Pillai"
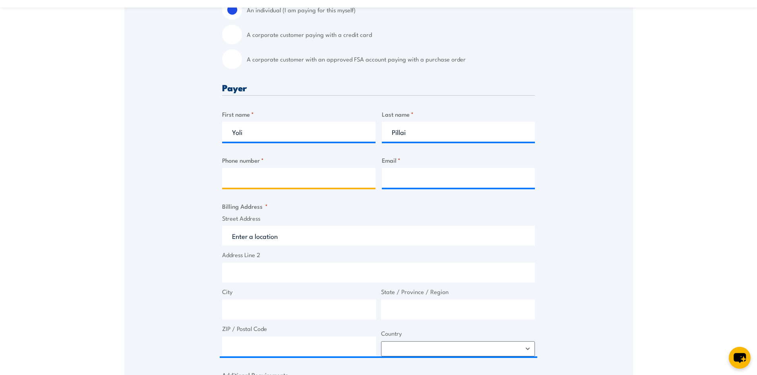
type input "0438664454"
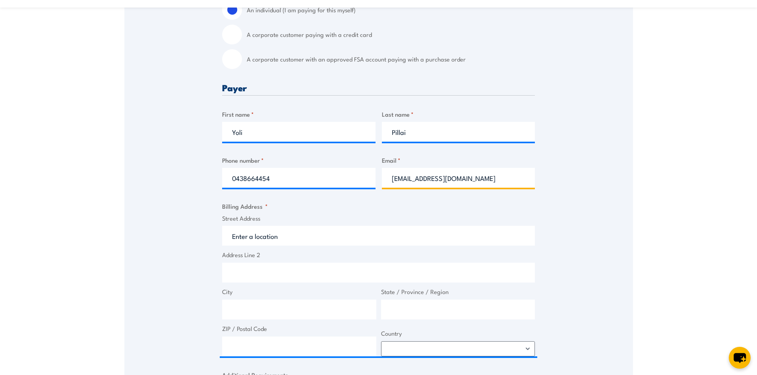
drag, startPoint x: 461, startPoint y: 181, endPoint x: 377, endPoint y: 178, distance: 84.6
click at [377, 178] on div "Billing details I am enroling as: * An individual (I am paying for this myself)…" at bounding box center [378, 281] width 313 height 644
type input "yolip@conceptlogistics.com.au"
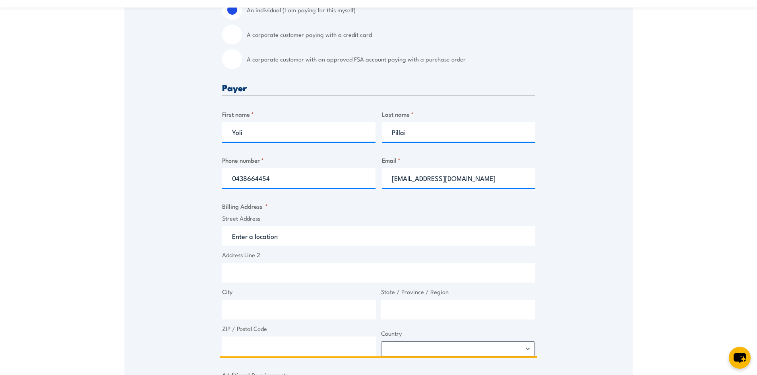
click at [310, 240] on input "Street Address" at bounding box center [378, 236] width 313 height 20
click at [301, 234] on input "Street Address" at bounding box center [378, 236] width 313 height 20
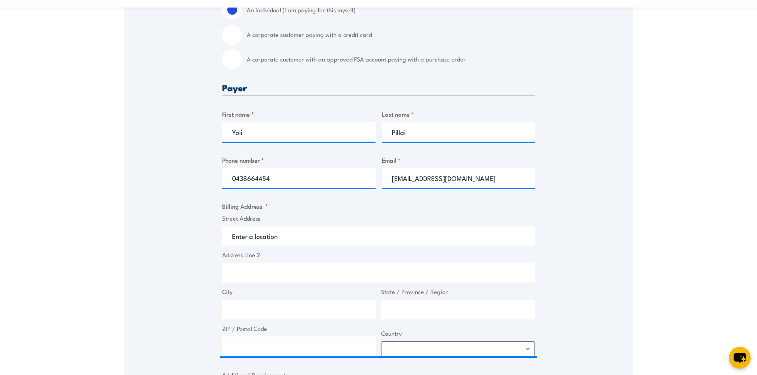
click at [255, 259] on label "Address Line 2" at bounding box center [378, 255] width 313 height 9
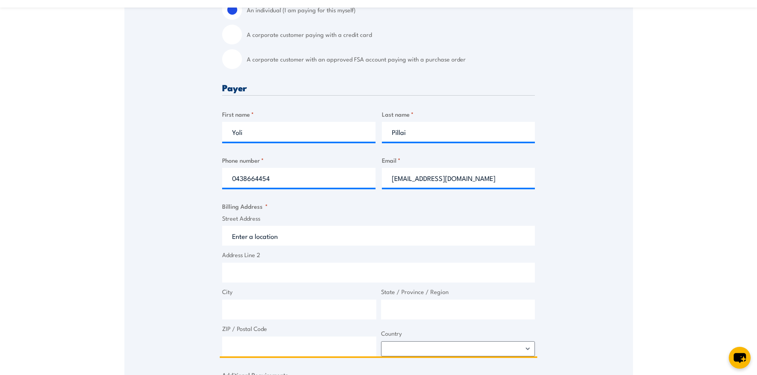
click at [255, 263] on input "Address Line 2" at bounding box center [378, 273] width 313 height 20
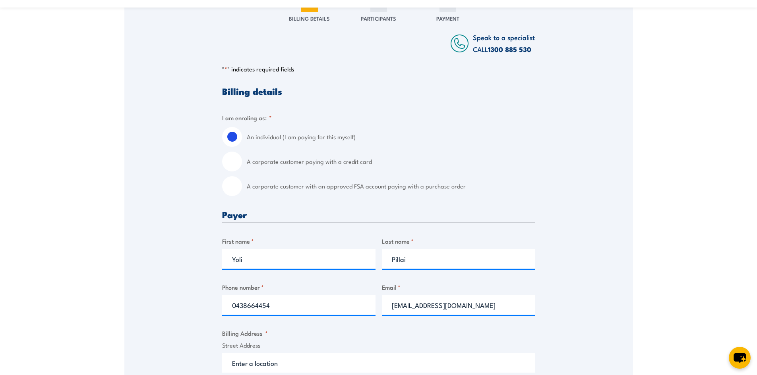
scroll to position [102, 0]
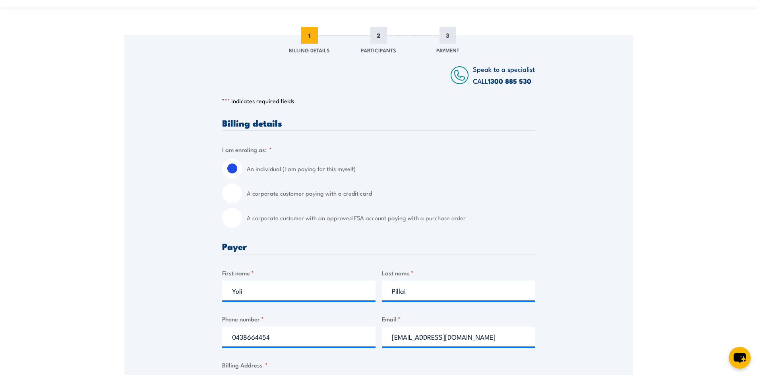
drag, startPoint x: 238, startPoint y: 191, endPoint x: 240, endPoint y: 196, distance: 5.2
click at [237, 191] on input "A corporate customer paying with a credit card" at bounding box center [232, 194] width 20 height 20
radio input "true"
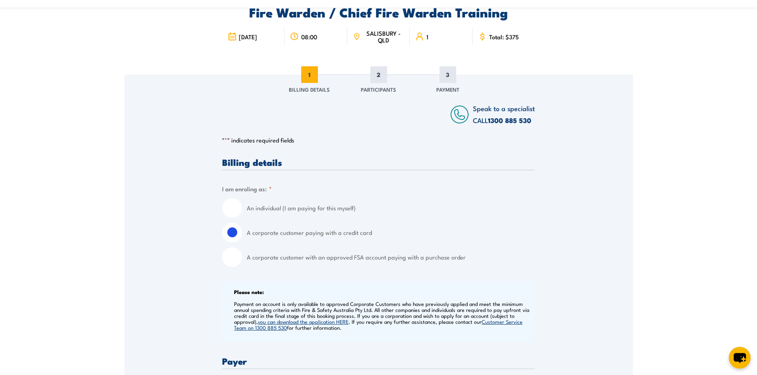
scroll to position [63, 0]
click at [236, 205] on input "An individual (I am paying for this myself)" at bounding box center [232, 209] width 20 height 20
radio input "true"
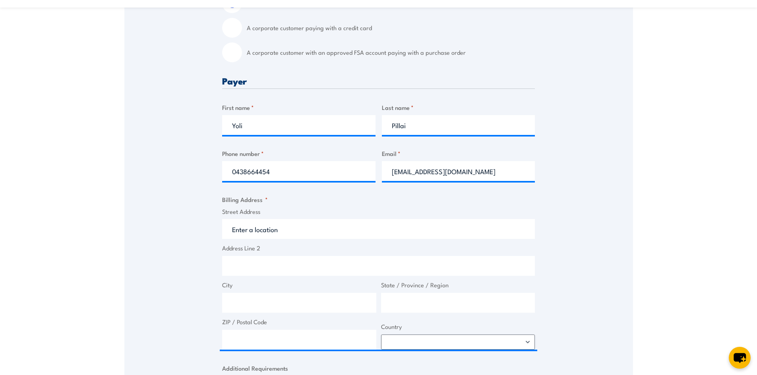
scroll to position [222, 0]
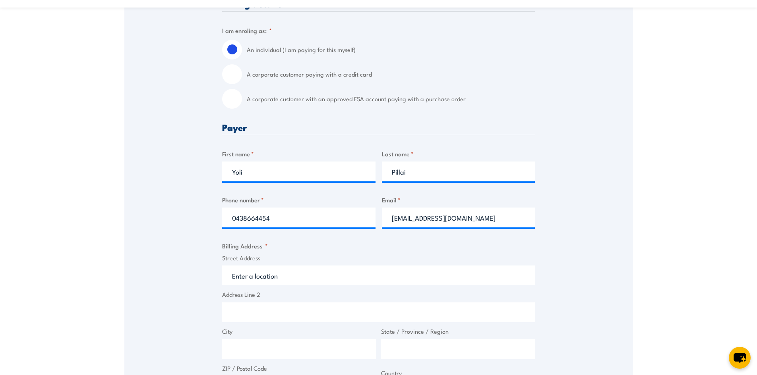
click at [238, 79] on input "A corporate customer paying with a credit card" at bounding box center [232, 74] width 20 height 20
radio input "true"
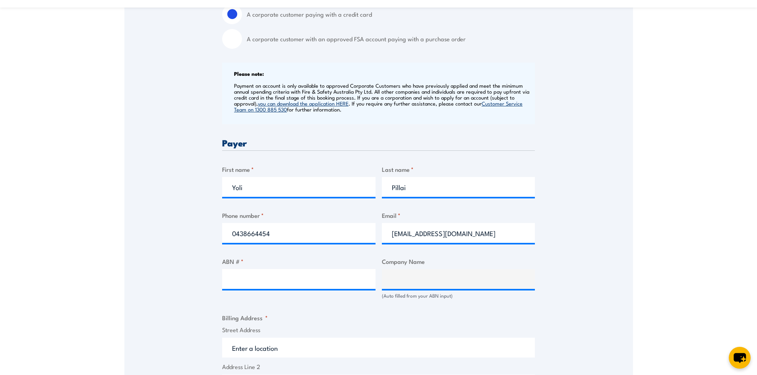
scroll to position [301, 0]
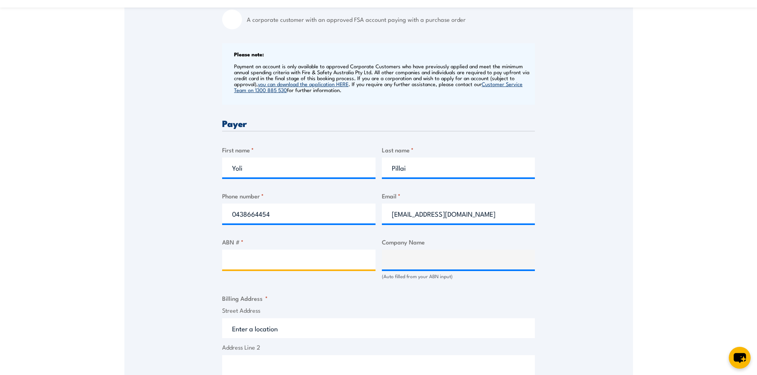
click at [267, 263] on input "ABN # *" at bounding box center [298, 260] width 153 height 20
paste input "55 095 239 008"
type input "55 095 239 008"
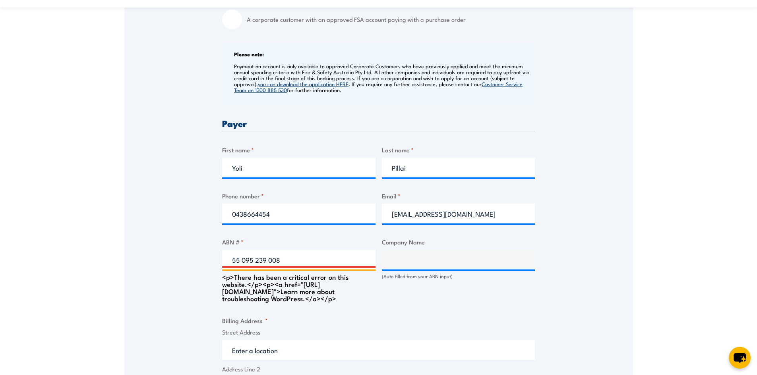
type input "CONCEPT LOGISTICS AUSTRALIA PTY LTD"
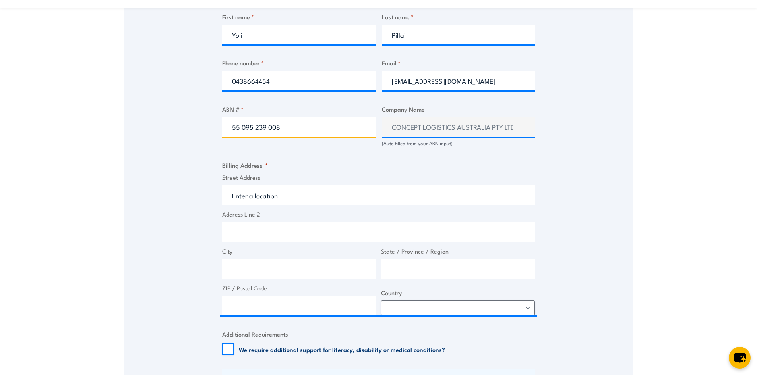
scroll to position [460, 0]
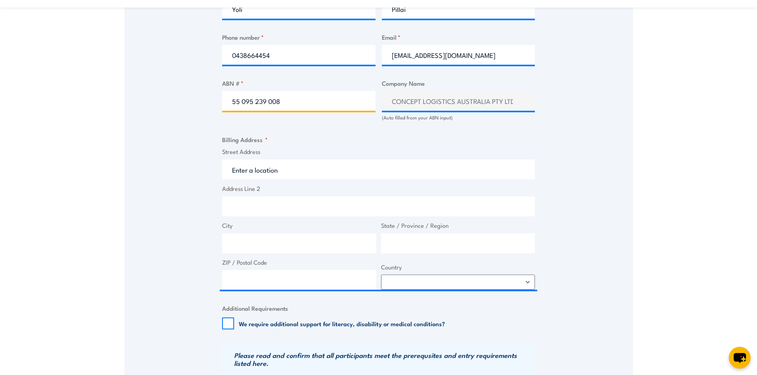
type input "55 095 239 008"
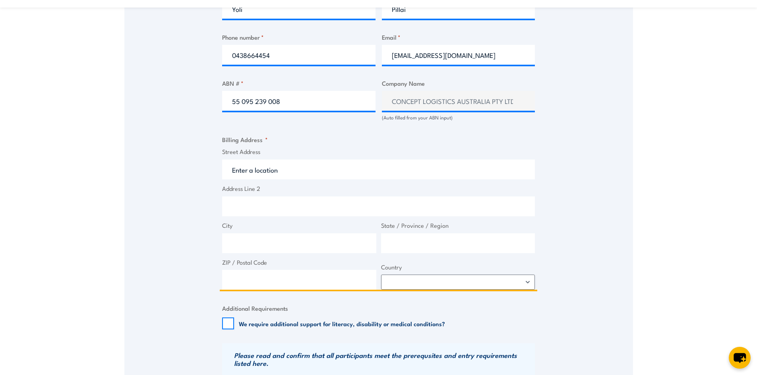
click at [282, 172] on input "Street Address" at bounding box center [378, 170] width 313 height 20
click at [310, 171] on input "Street Address" at bounding box center [378, 170] width 313 height 20
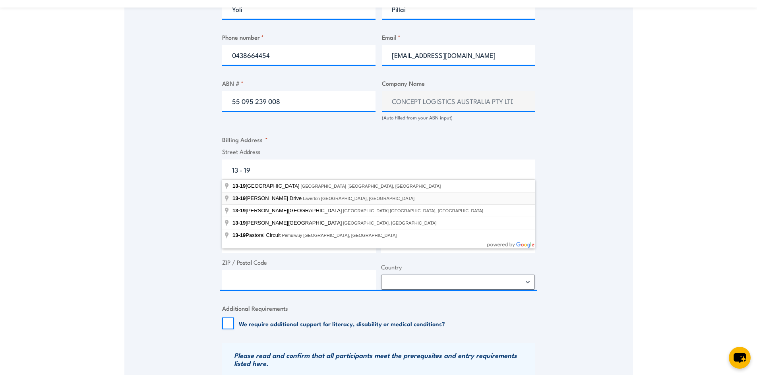
type input "13-19 William Angliss Drive, Laverton North VIC, Australia"
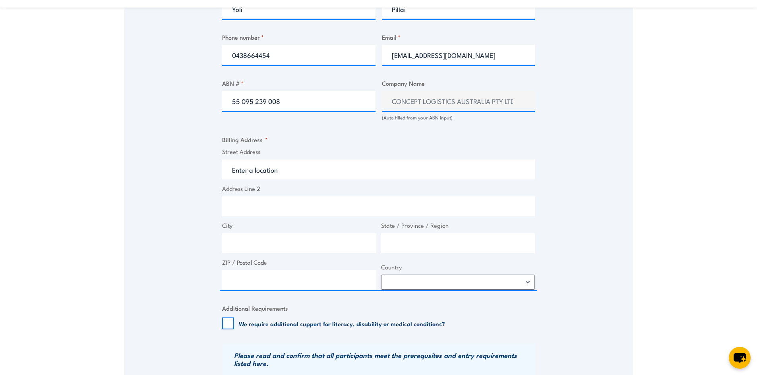
type input "13-19 William Angliss Dr"
type input "Laverton North"
type input "Victoria"
type input "3026"
select select "[GEOGRAPHIC_DATA]"
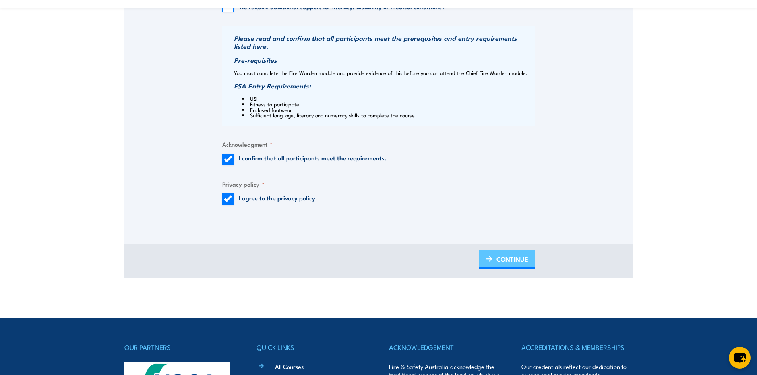
scroll to position [778, 0]
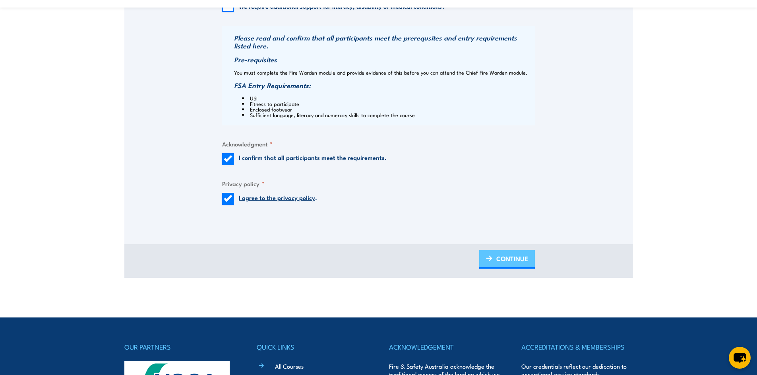
click at [502, 257] on span "CONTINUE" at bounding box center [512, 258] width 32 height 21
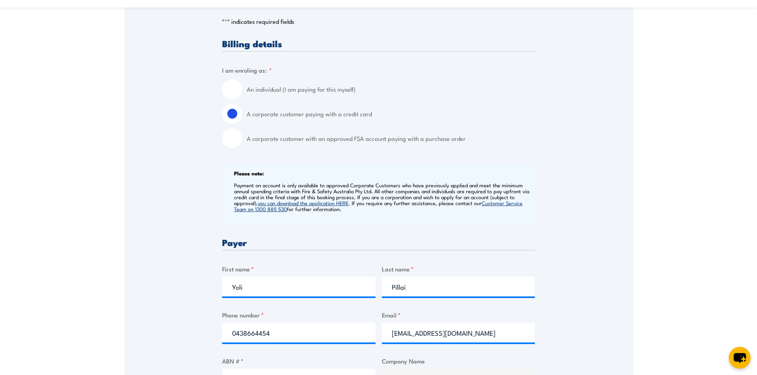
scroll to position [0, 0]
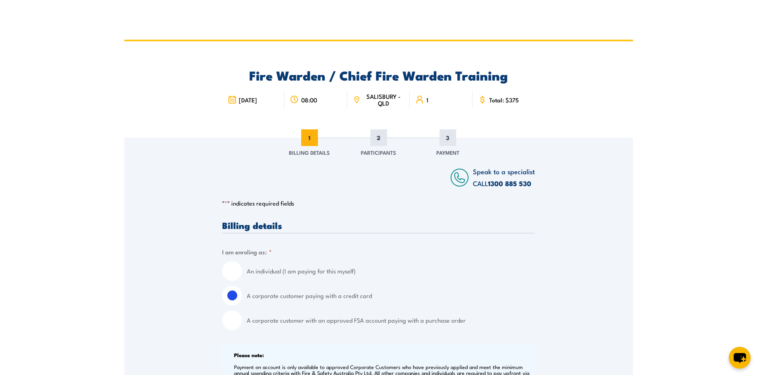
click at [498, 99] on span "Total: $375" at bounding box center [504, 100] width 30 height 7
click at [382, 93] on span "SALISBURY - QLD" at bounding box center [383, 100] width 41 height 14
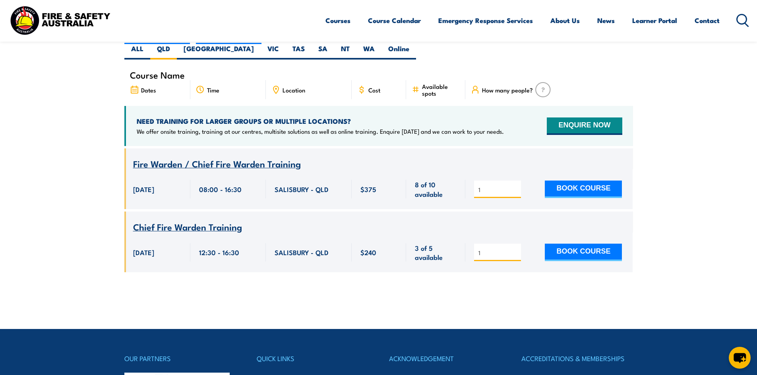
click at [483, 249] on input "1" at bounding box center [498, 253] width 40 height 8
drag, startPoint x: 493, startPoint y: 178, endPoint x: 449, endPoint y: 176, distance: 44.1
click at [448, 177] on div "Course Name Fire Warden / Chief Fire Warden Training [DATE] 08:00 - 16:30 375 1" at bounding box center [378, 179] width 508 height 61
click at [421, 246] on span "3 of 5 available" at bounding box center [436, 252] width 42 height 19
click at [564, 244] on button "BOOK COURSE" at bounding box center [583, 252] width 77 height 17
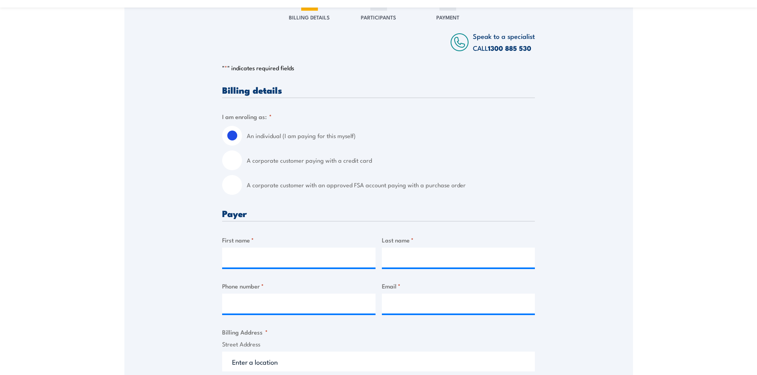
scroll to position [159, 0]
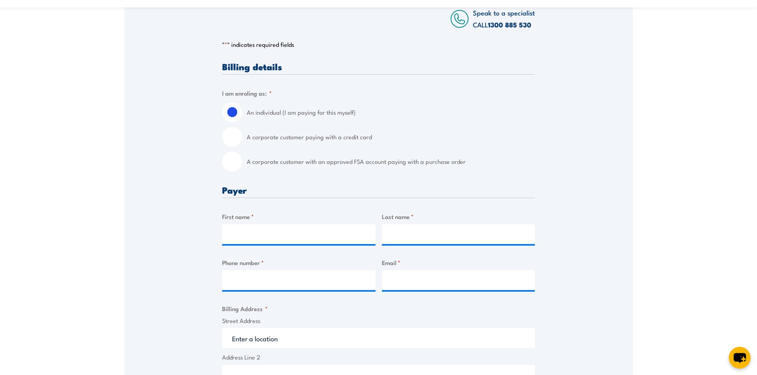
click at [230, 133] on input "A corporate customer paying with a credit card" at bounding box center [232, 137] width 20 height 20
radio input "true"
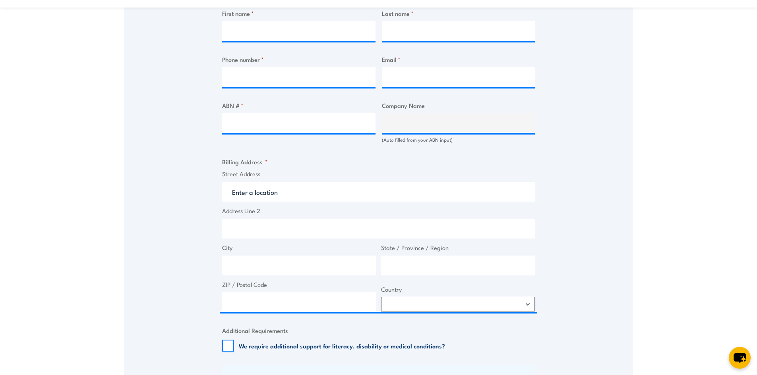
scroll to position [318, 0]
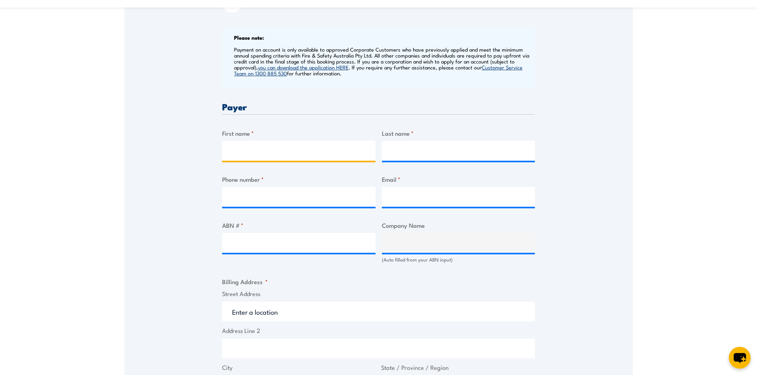
click at [297, 154] on input "First name *" at bounding box center [298, 151] width 153 height 20
click at [341, 126] on div "Billing details I am enroling as: * An individual (I am paying for this myself)…" at bounding box center [378, 288] width 313 height 770
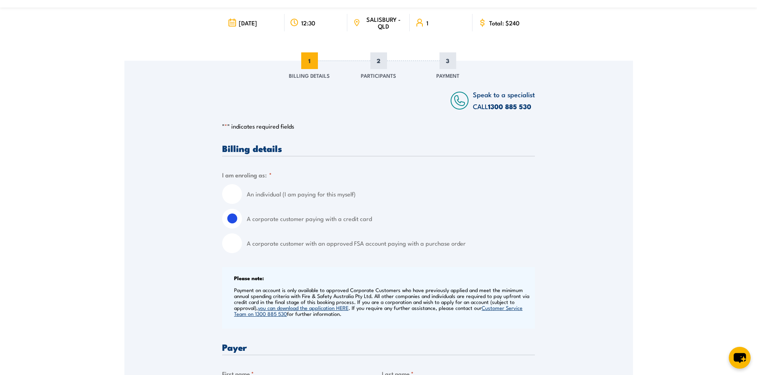
scroll to position [0, 0]
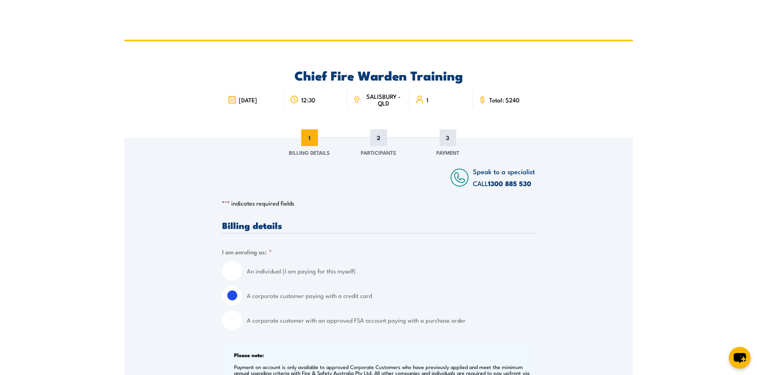
click at [309, 138] on span "1" at bounding box center [309, 137] width 17 height 17
click at [375, 142] on span "2" at bounding box center [378, 137] width 17 height 17
click at [467, 146] on div "3" at bounding box center [448, 137] width 56 height 17
click at [335, 203] on p "" * " indicates required fields" at bounding box center [378, 203] width 313 height 8
